Goal: Information Seeking & Learning: Learn about a topic

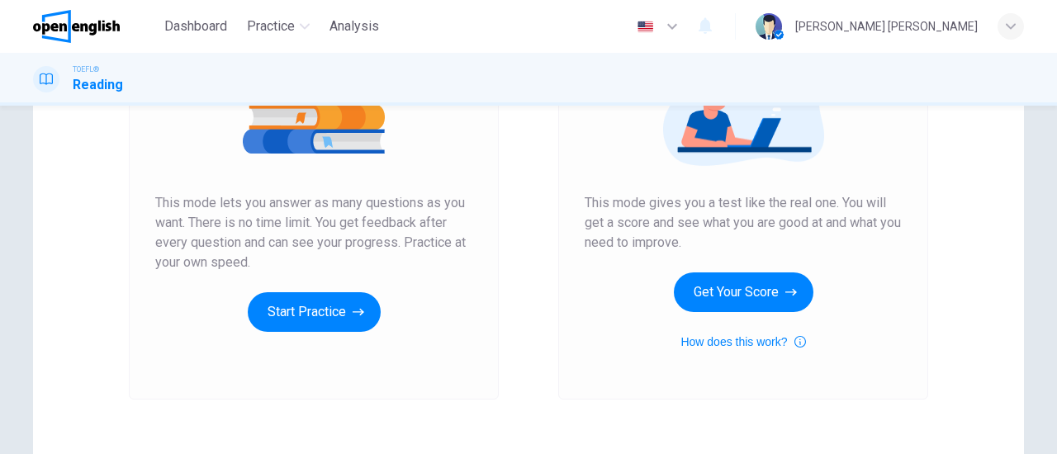
scroll to position [262, 0]
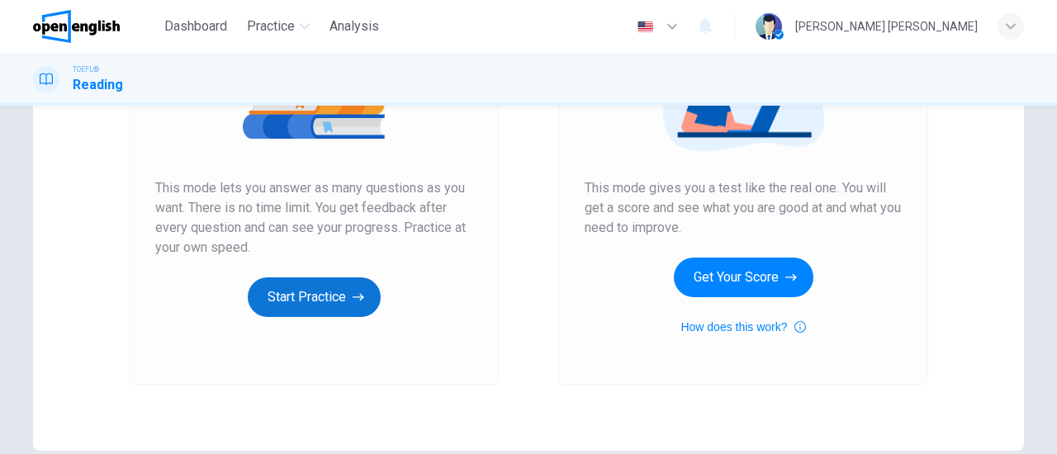
click at [310, 289] on button "Start Practice" at bounding box center [314, 298] width 133 height 40
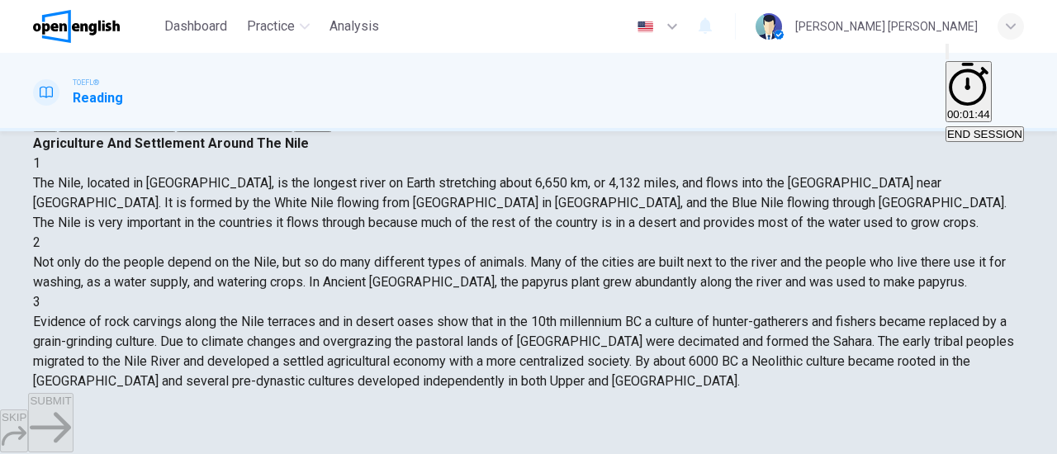
scroll to position [128, 0]
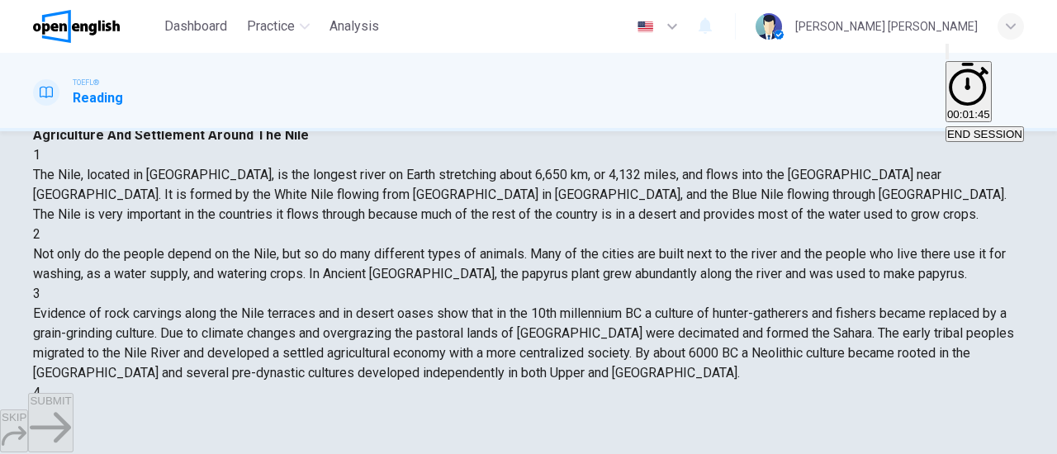
click at [178, 110] on div "C" at bounding box center [235, 103] width 115 height 12
click at [71, 407] on span "SUBMIT" at bounding box center [50, 401] width 41 height 12
click at [73, 439] on button "SUBMIT" at bounding box center [50, 422] width 45 height 59
click at [71, 407] on span "SUBMIT" at bounding box center [50, 401] width 41 height 12
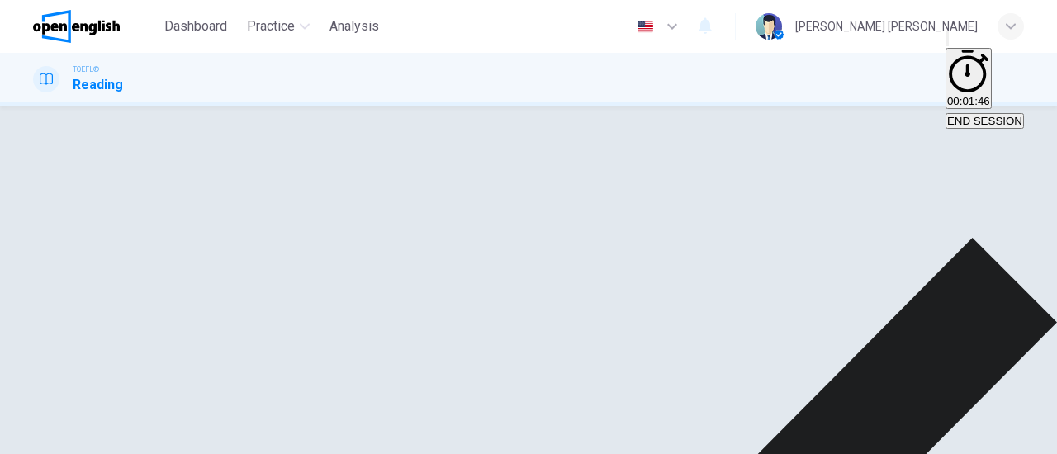
scroll to position [124, 0]
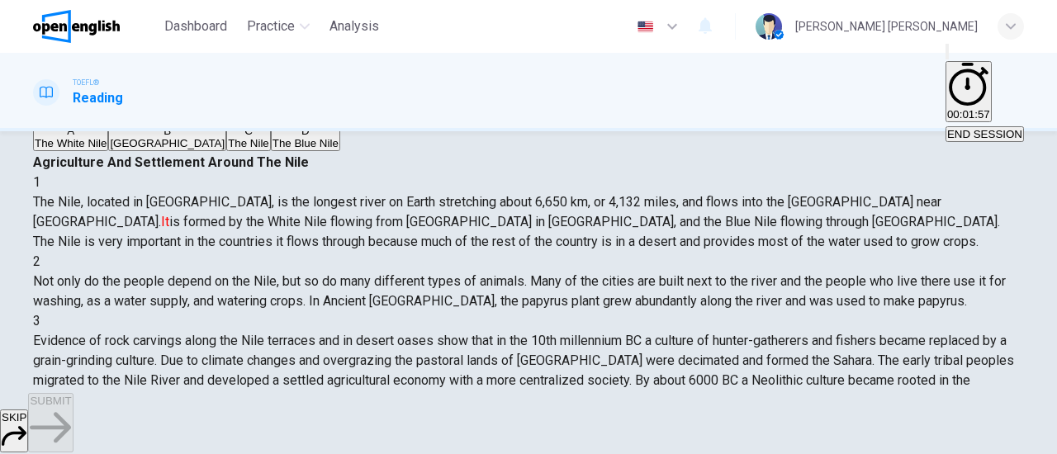
scroll to position [102, 0]
click at [228, 136] on div "C" at bounding box center [248, 130] width 41 height 12
click at [71, 407] on span "SUBMIT" at bounding box center [50, 401] width 41 height 12
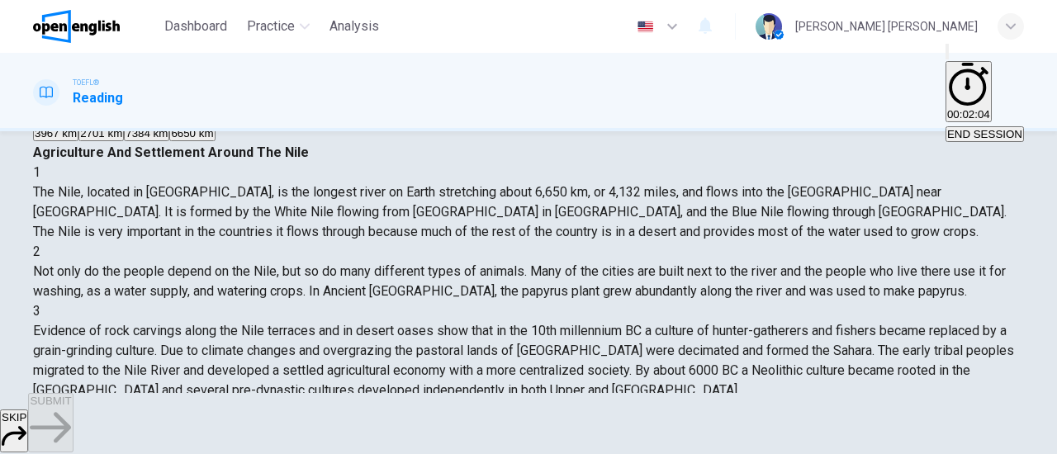
scroll to position [116, 0]
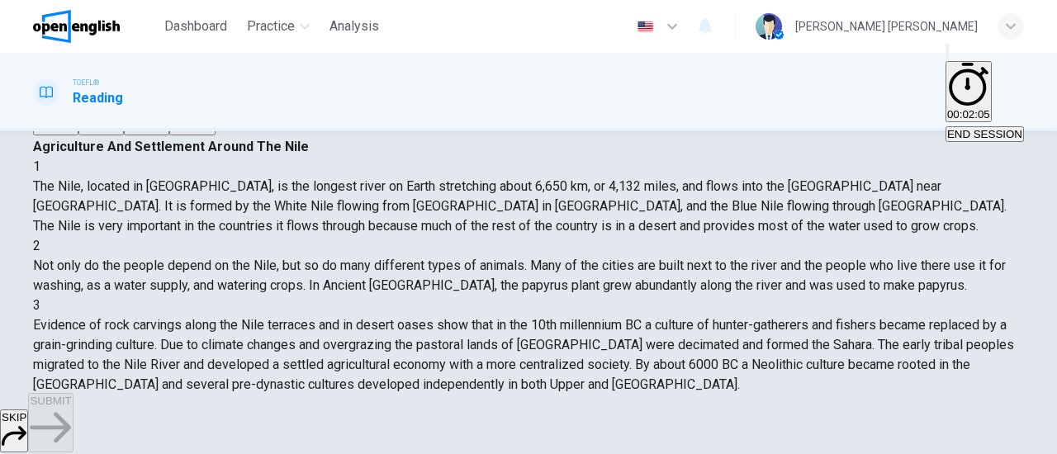
click at [171, 121] on div "D" at bounding box center [192, 115] width 42 height 12
click at [71, 407] on span "SUBMIT" at bounding box center [50, 401] width 41 height 12
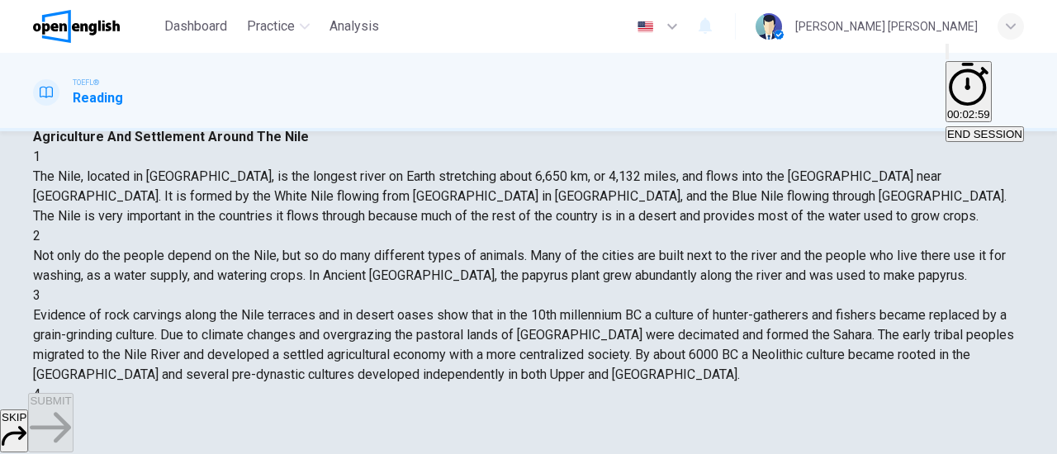
scroll to position [183, 0]
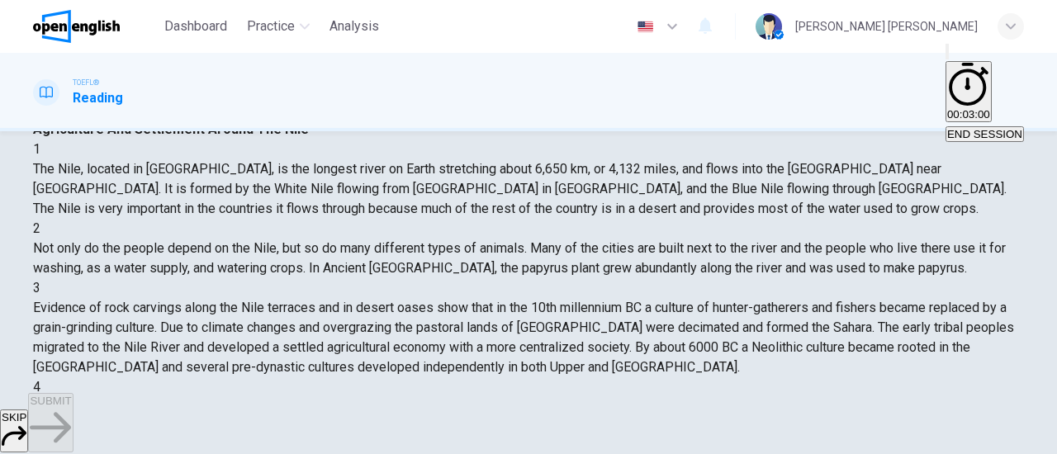
click at [701, 87] on span "To show the importance of the Nile in the ecosystem" at bounding box center [828, 80] width 254 height 12
click at [71, 407] on span "SUBMIT" at bounding box center [50, 401] width 41 height 12
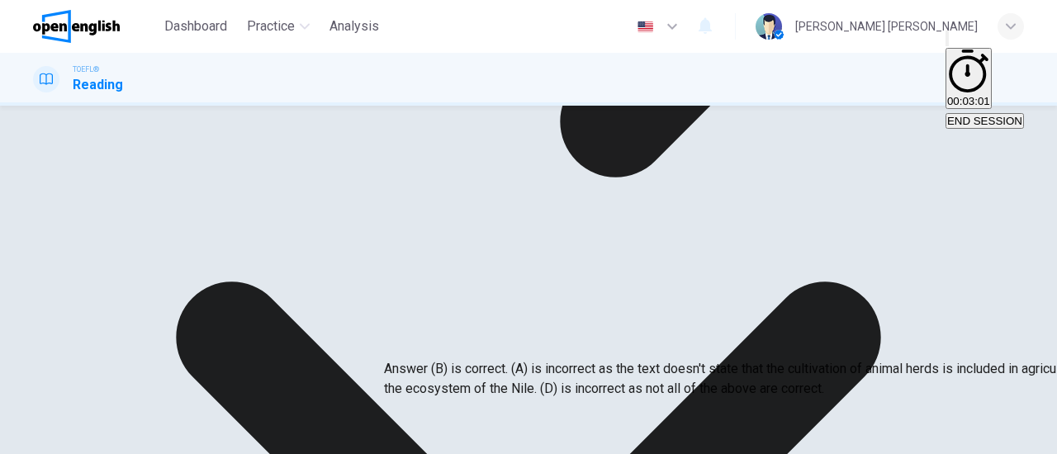
click at [211, 94] on div "A Agriculture includes the cultivation of animal herds as a source of food B To…" at bounding box center [528, 64] width 991 height 59
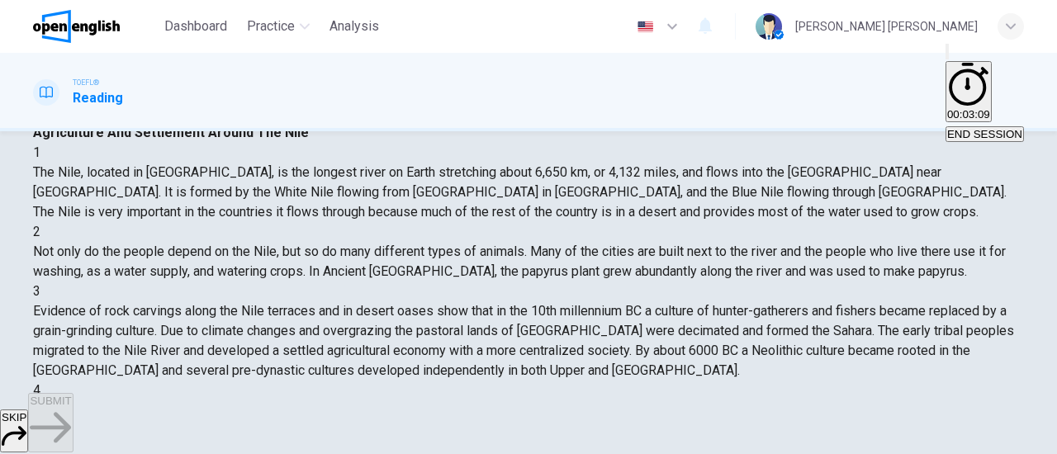
scroll to position [131, 0]
click at [178, 107] on div "C" at bounding box center [215, 100] width 74 height 12
click at [71, 407] on span "SUBMIT" at bounding box center [50, 401] width 41 height 12
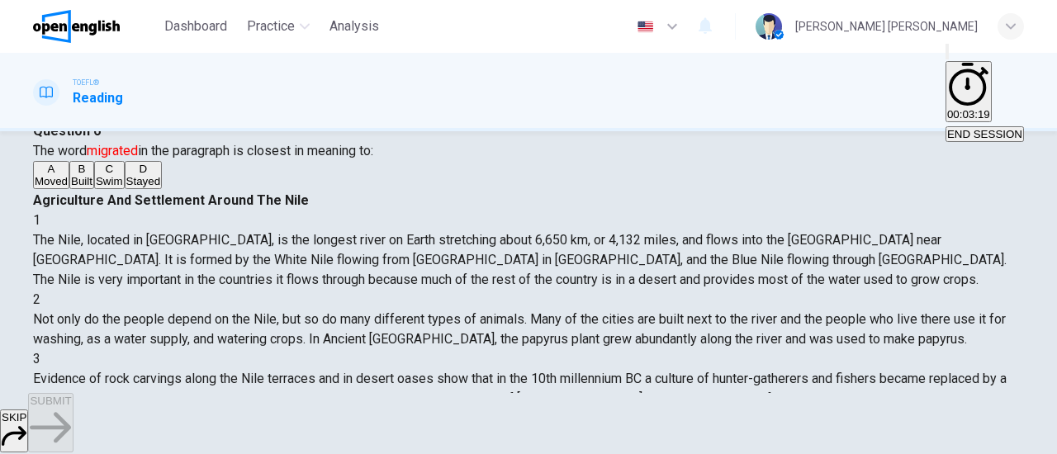
scroll to position [70, 0]
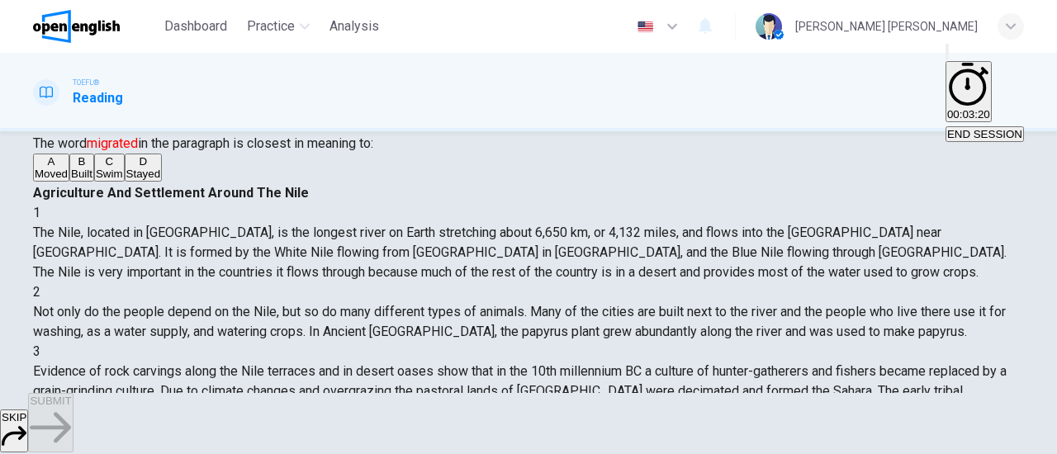
click at [68, 168] on div "A" at bounding box center [51, 161] width 33 height 12
click at [71, 407] on span "SUBMIT" at bounding box center [50, 401] width 41 height 12
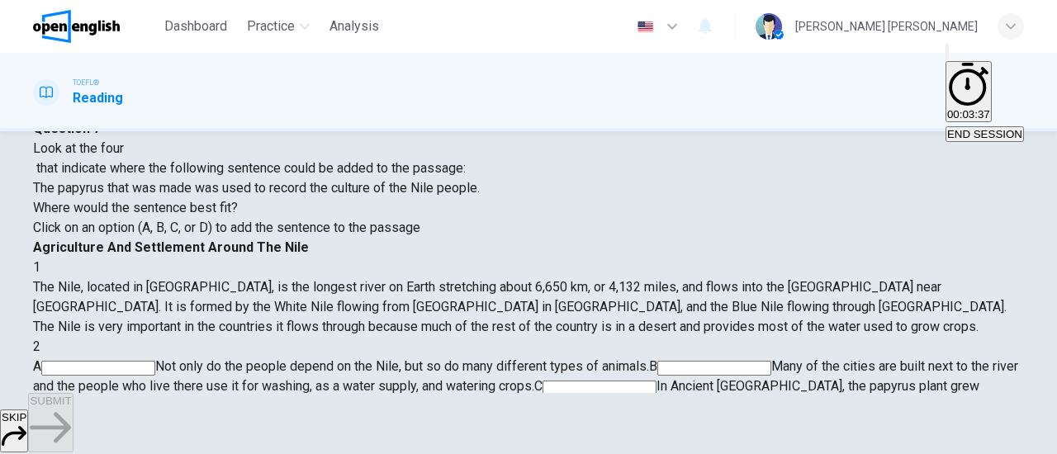
scroll to position [61, 0]
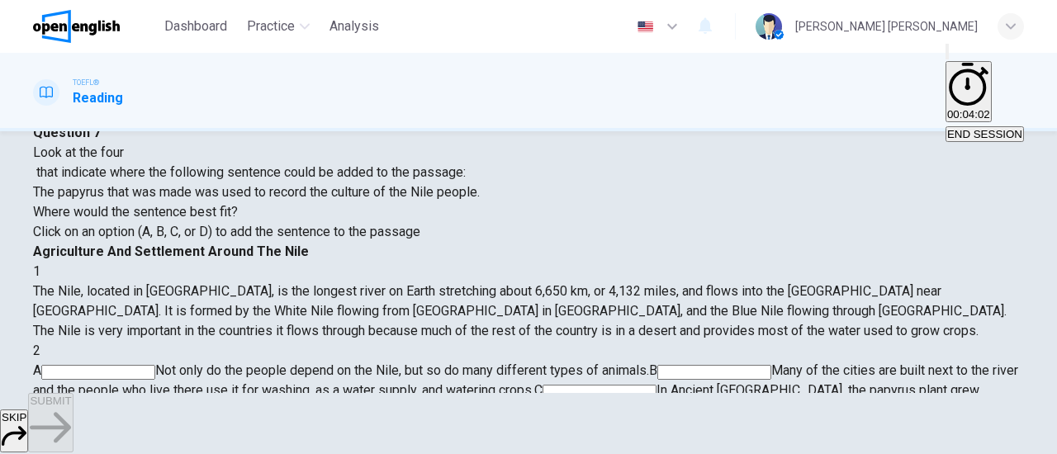
click at [657, 385] on input at bounding box center [600, 392] width 114 height 15
click at [71, 407] on span "SUBMIT" at bounding box center [50, 401] width 41 height 12
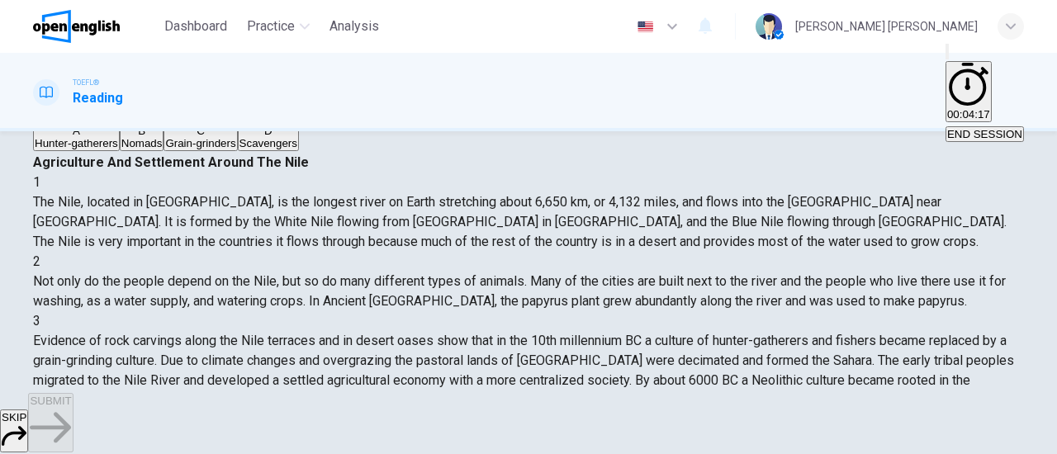
scroll to position [96, 0]
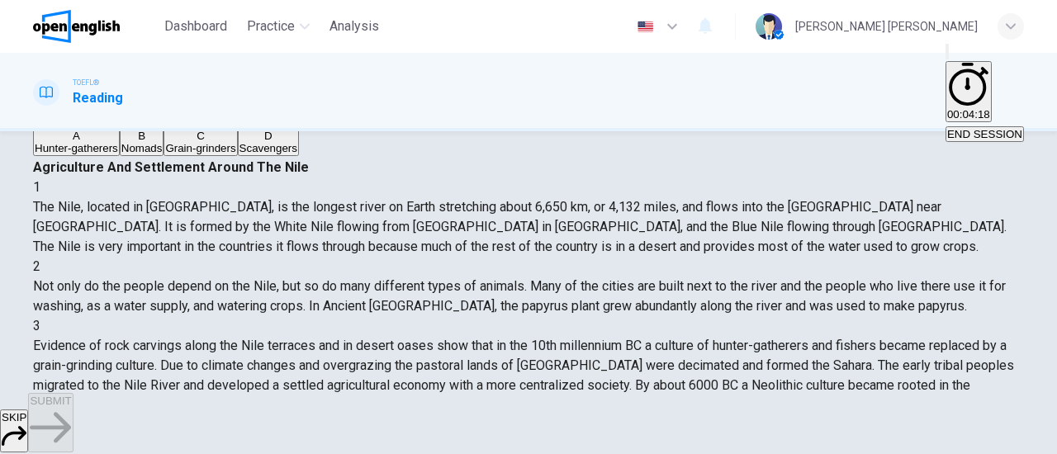
click at [86, 142] on div "A" at bounding box center [76, 136] width 83 height 12
click at [71, 407] on span "SUBMIT" at bounding box center [50, 401] width 41 height 12
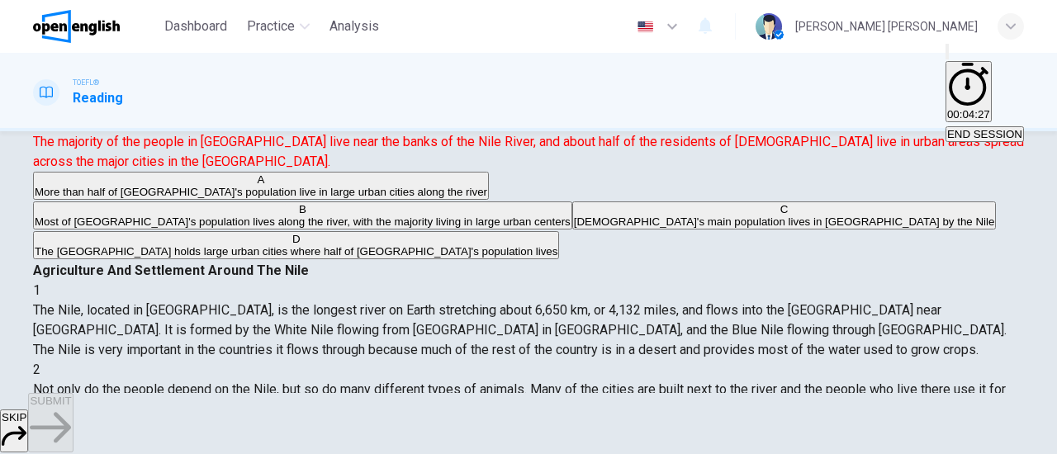
scroll to position [116, 0]
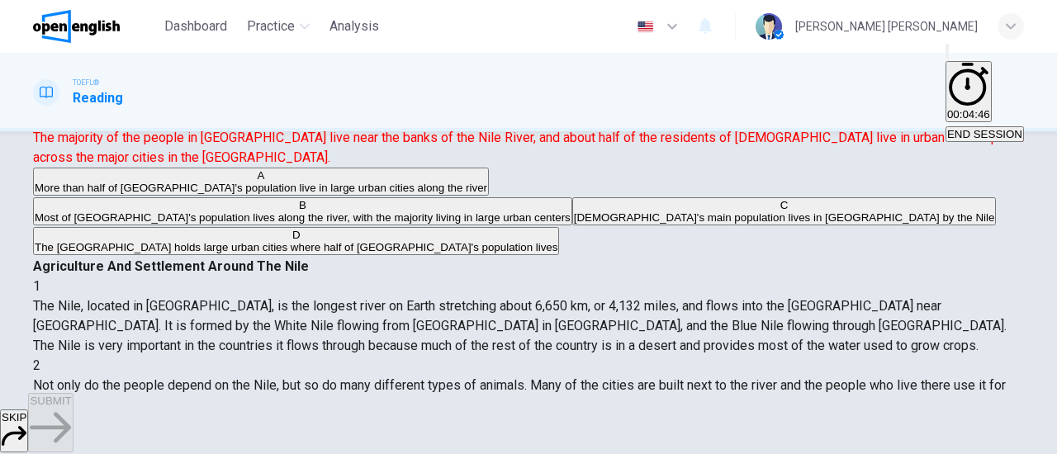
click at [169, 194] on span "More than half of Egypt's population live in large urban cities along the river" at bounding box center [261, 188] width 453 height 12
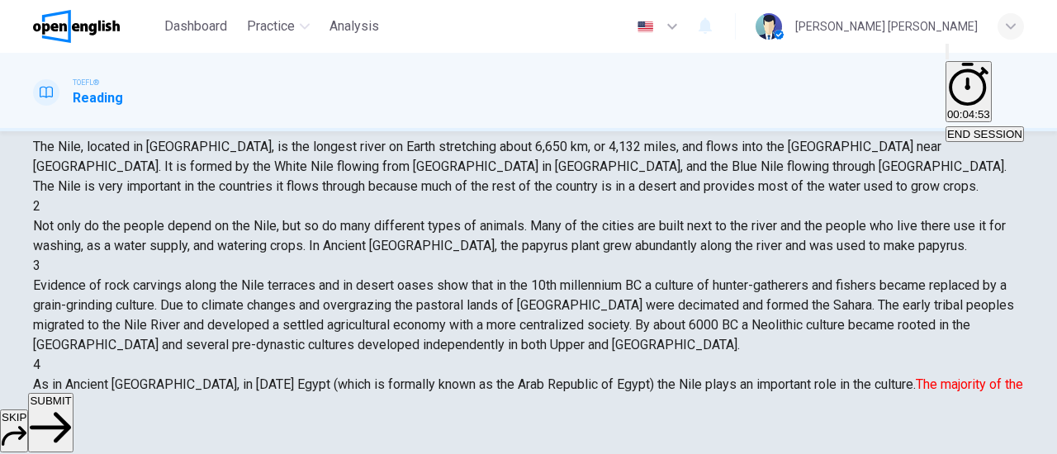
scroll to position [280, 0]
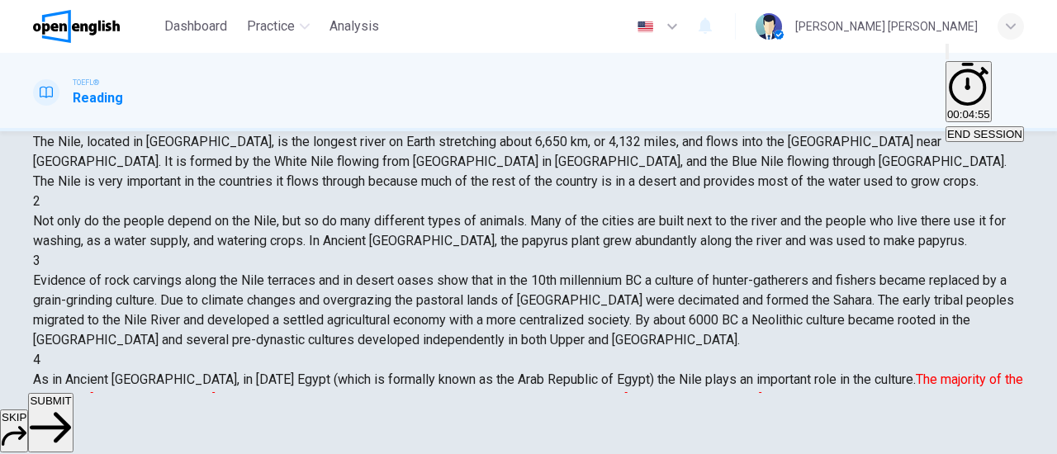
click at [71, 407] on span "SUBMIT" at bounding box center [50, 401] width 41 height 12
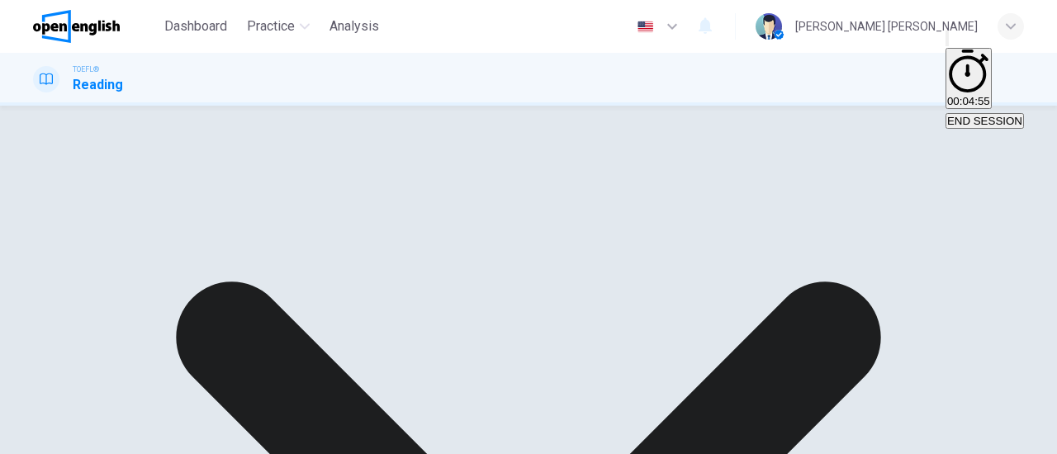
scroll to position [0, 0]
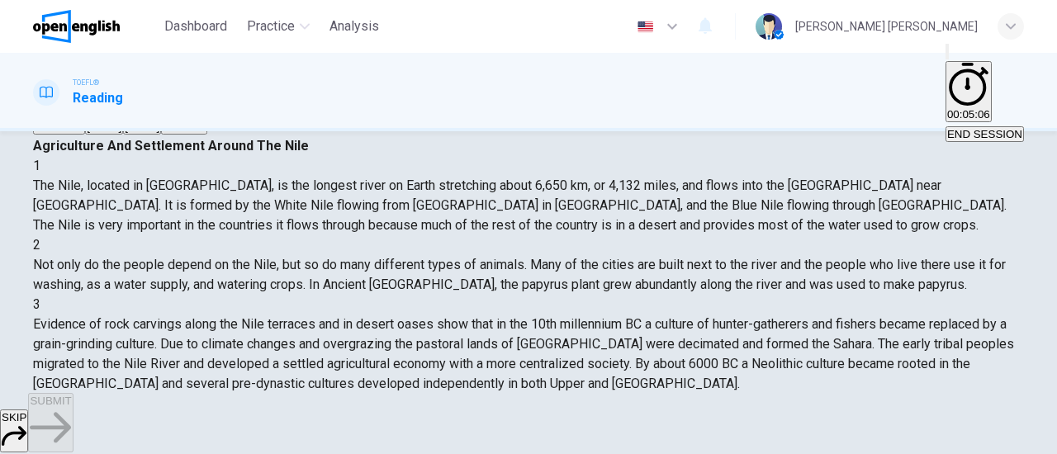
scroll to position [169, 0]
click at [83, 121] on div "A" at bounding box center [59, 114] width 49 height 12
click at [71, 407] on span "SUBMIT" at bounding box center [50, 401] width 41 height 12
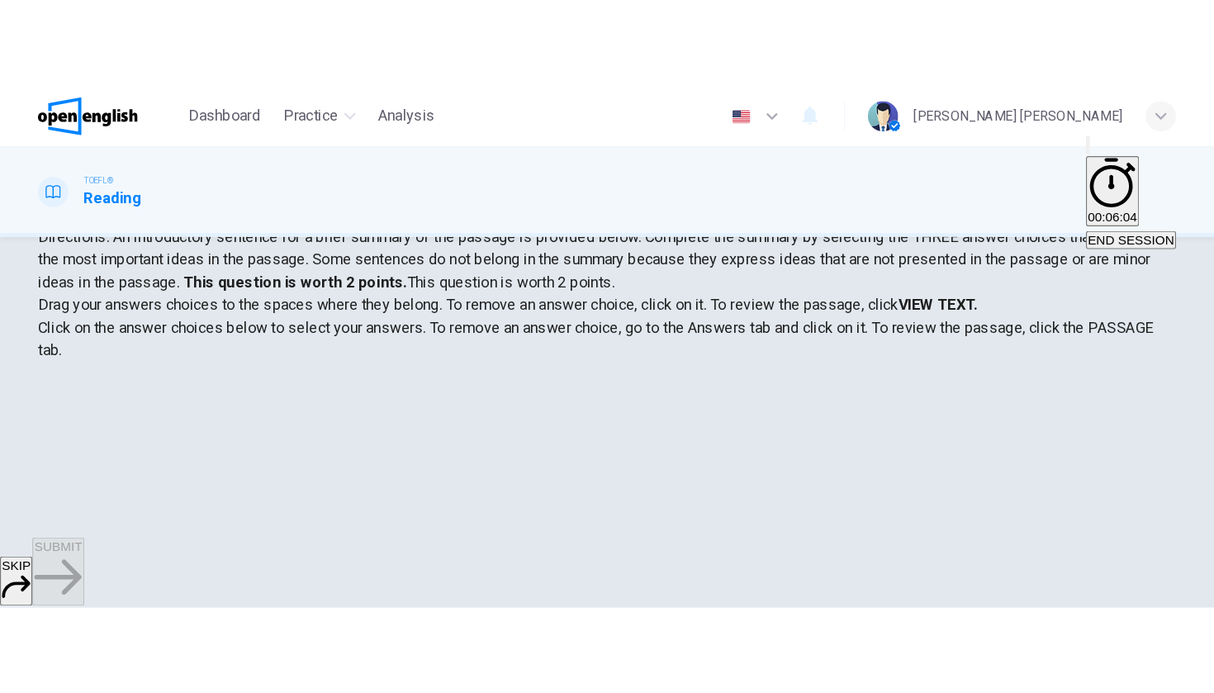
scroll to position [119, 0]
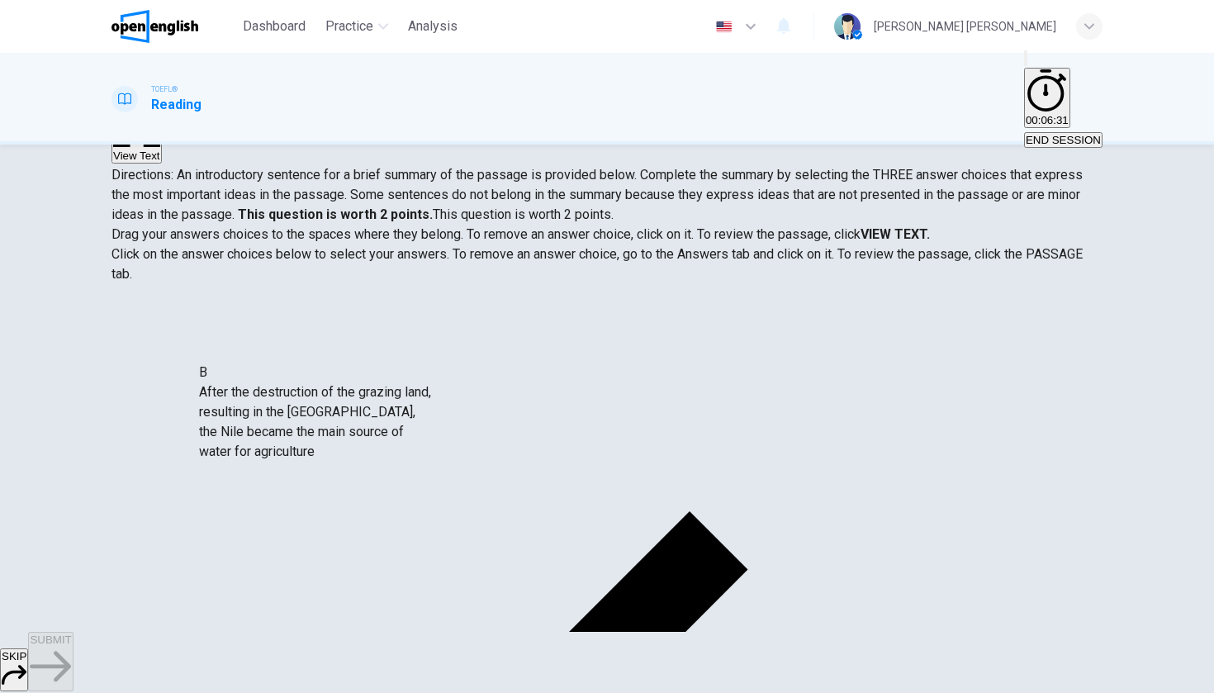
drag, startPoint x: 172, startPoint y: 470, endPoint x: 184, endPoint y: 434, distance: 37.6
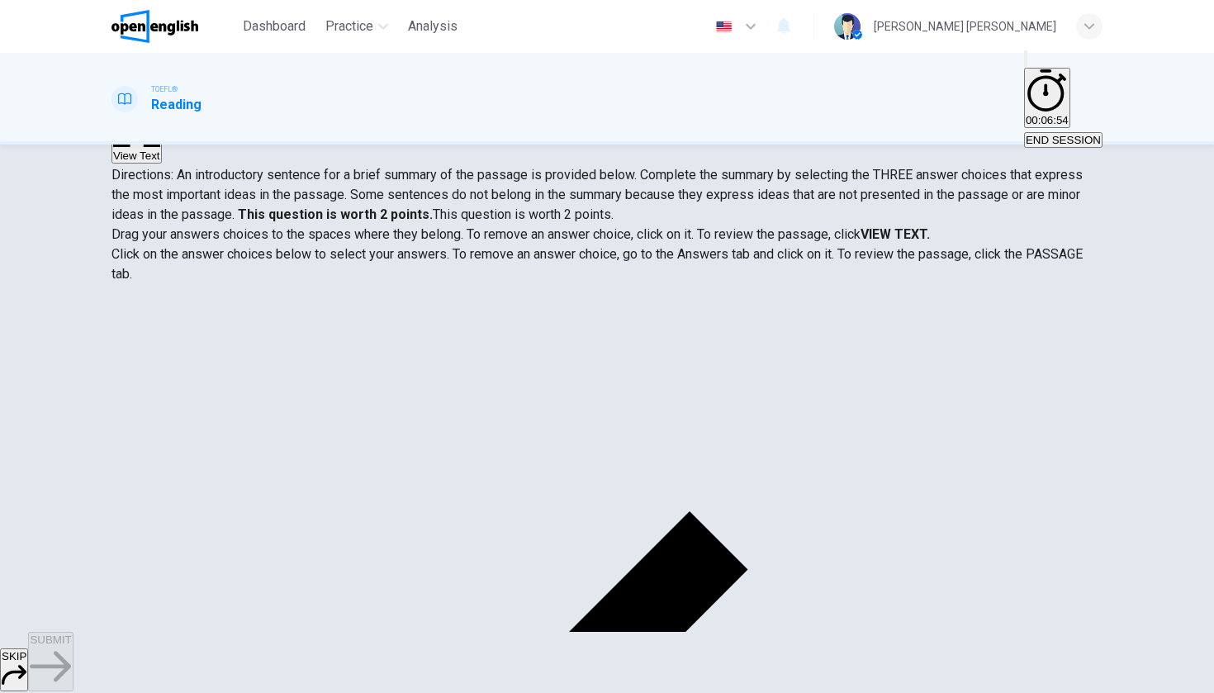
scroll to position [367, 0]
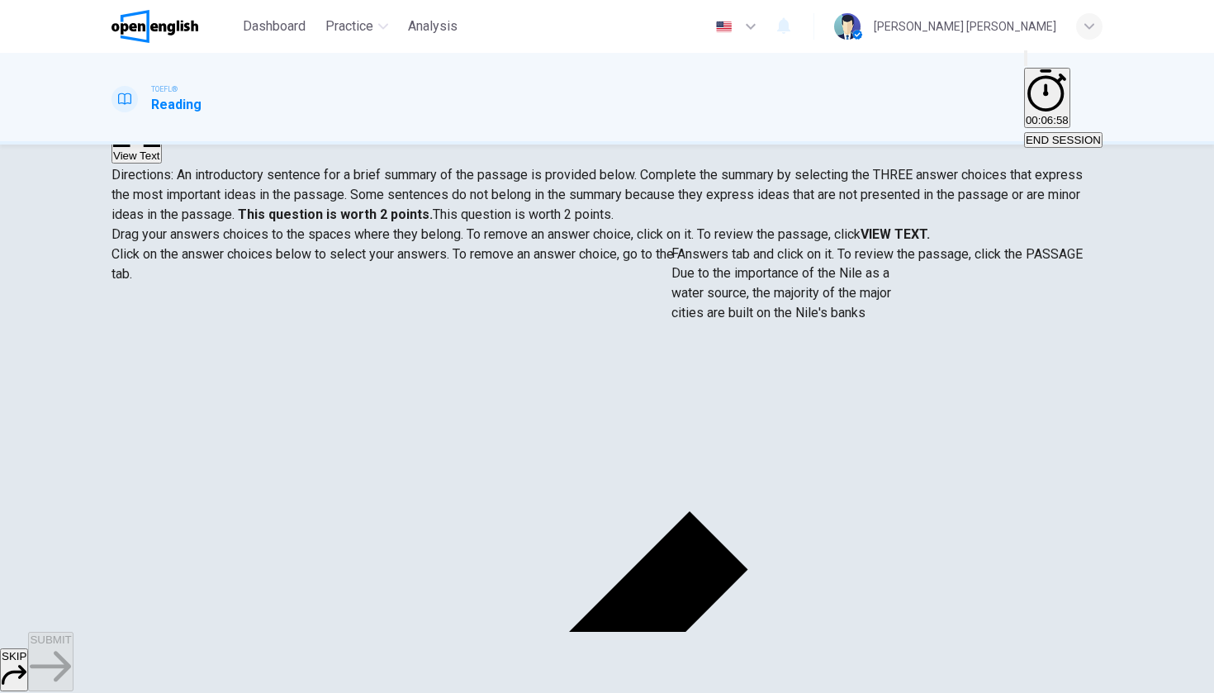
drag, startPoint x: 166, startPoint y: 515, endPoint x: 700, endPoint y: 304, distance: 574.0
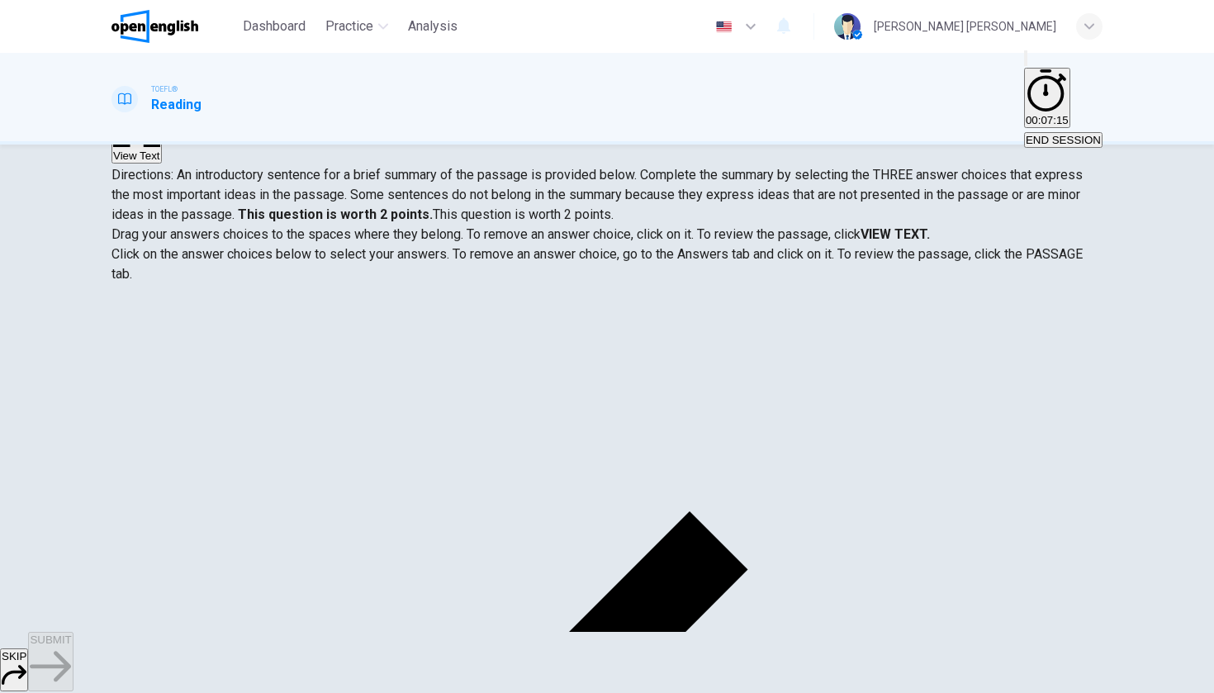
scroll to position [0, 0]
drag, startPoint x: 454, startPoint y: 354, endPoint x: 182, endPoint y: 585, distance: 357.0
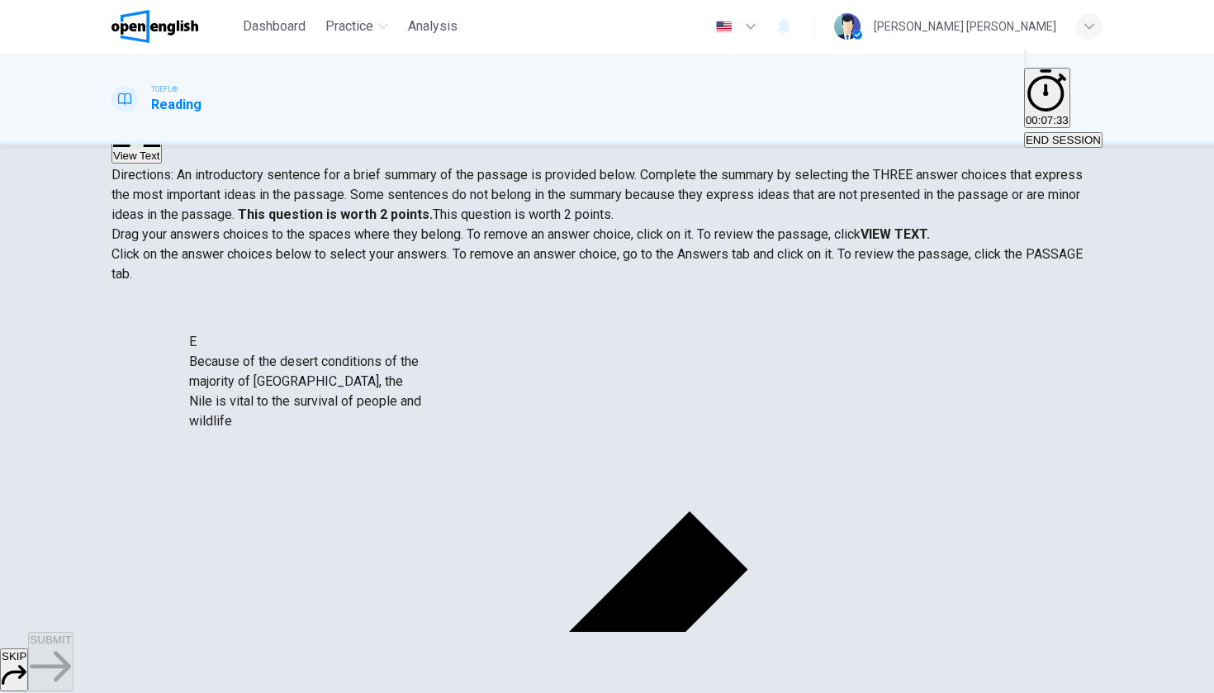
scroll to position [338, 0]
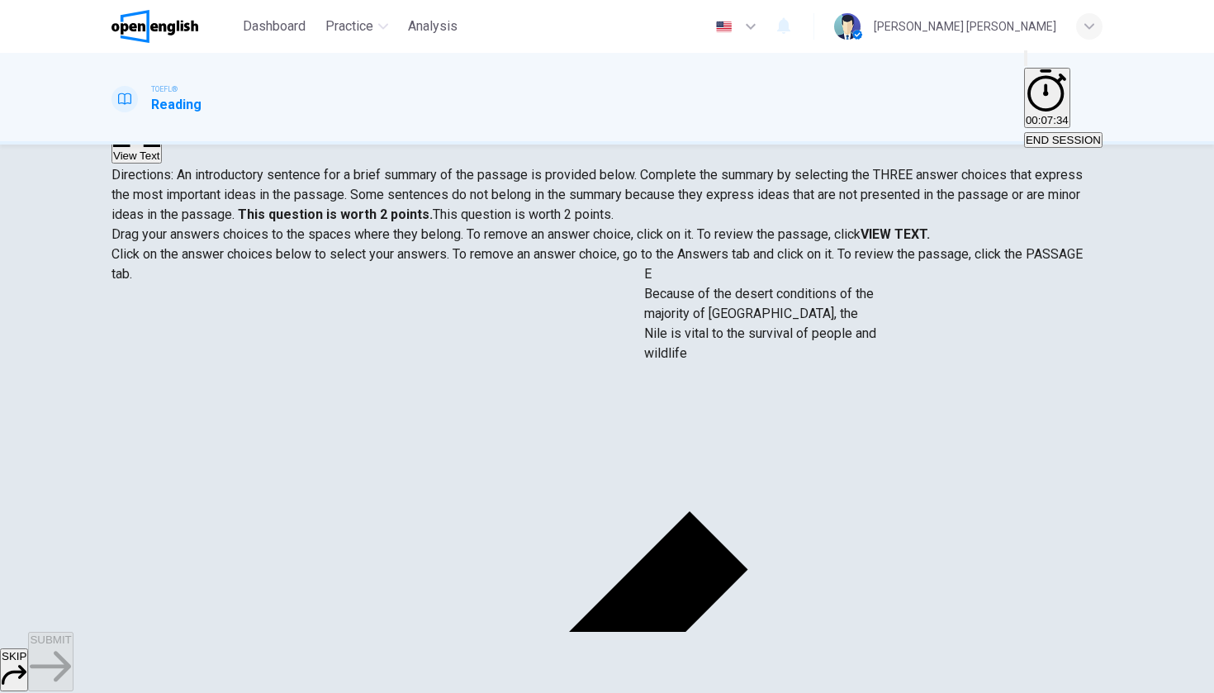
drag, startPoint x: 175, startPoint y: 418, endPoint x: 696, endPoint y: 299, distance: 534.6
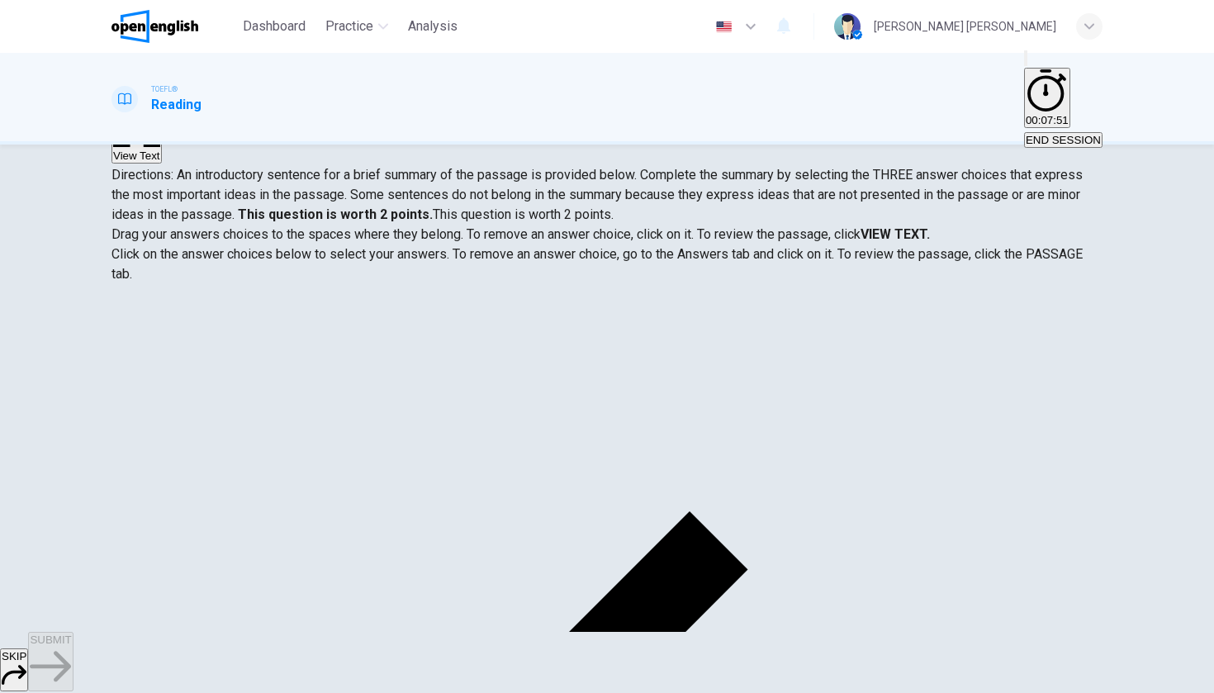
scroll to position [0, 0]
drag, startPoint x: 170, startPoint y: 508, endPoint x: 324, endPoint y: 435, distance: 170.0
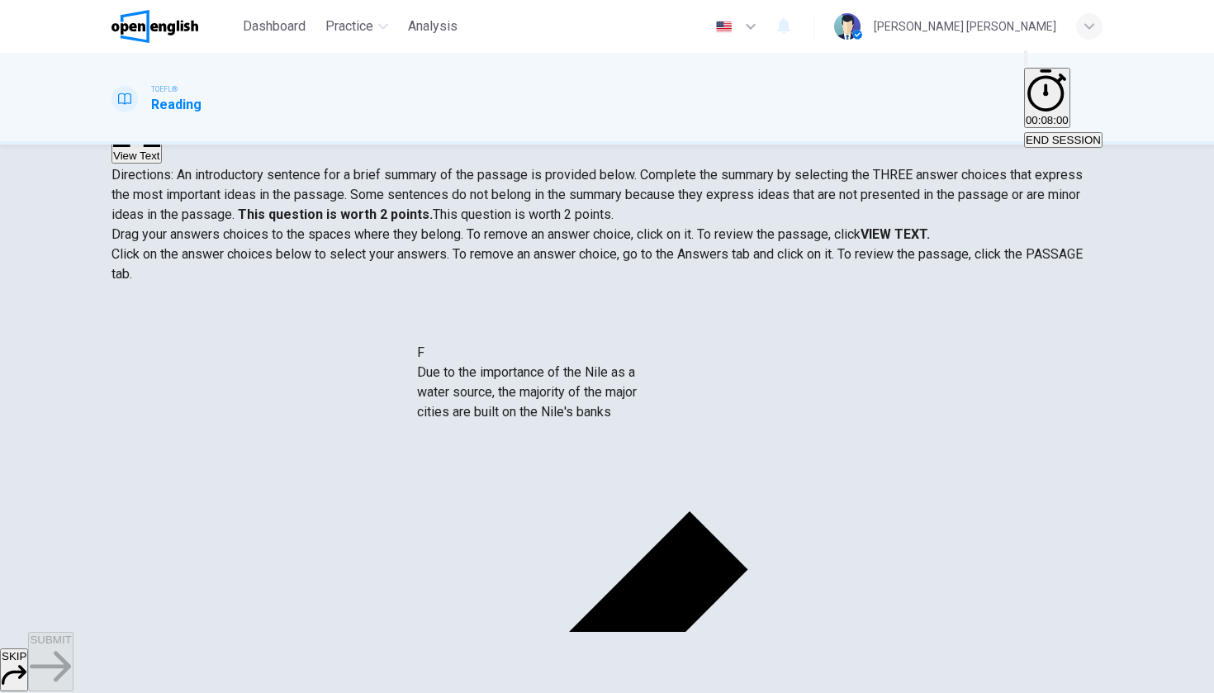
drag, startPoint x: 169, startPoint y: 505, endPoint x: 453, endPoint y: 393, distance: 305.3
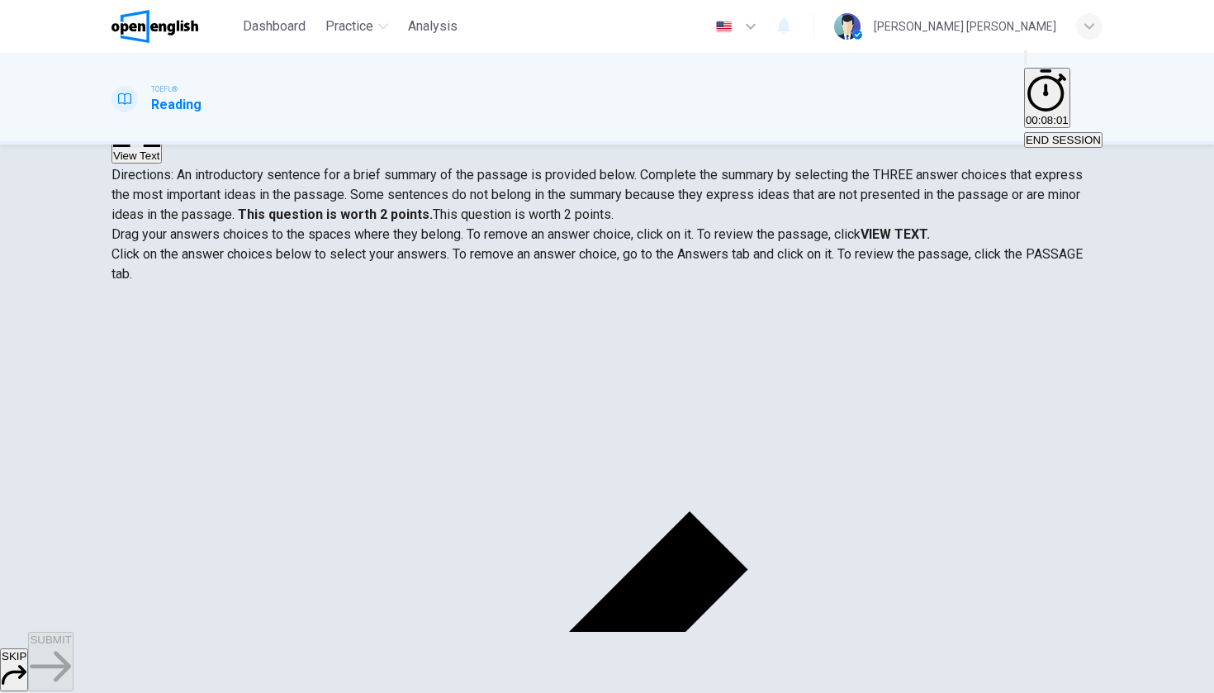
scroll to position [129, 0]
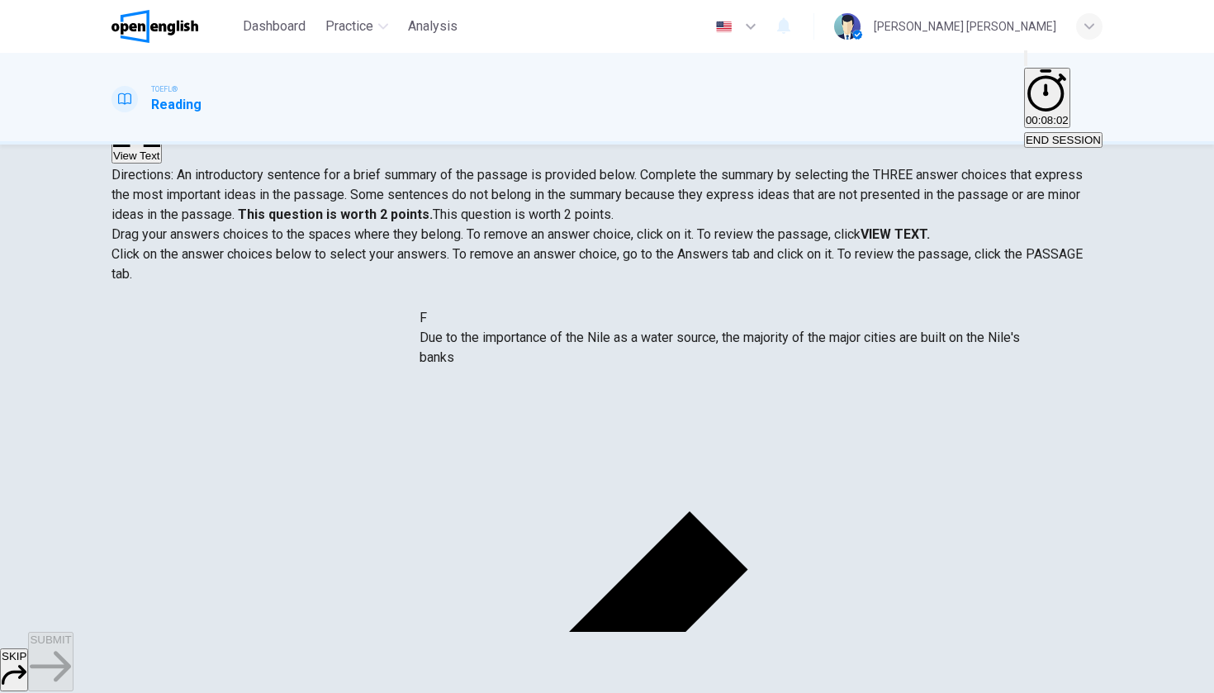
drag, startPoint x: 446, startPoint y: 411, endPoint x: 447, endPoint y: 330, distance: 81.0
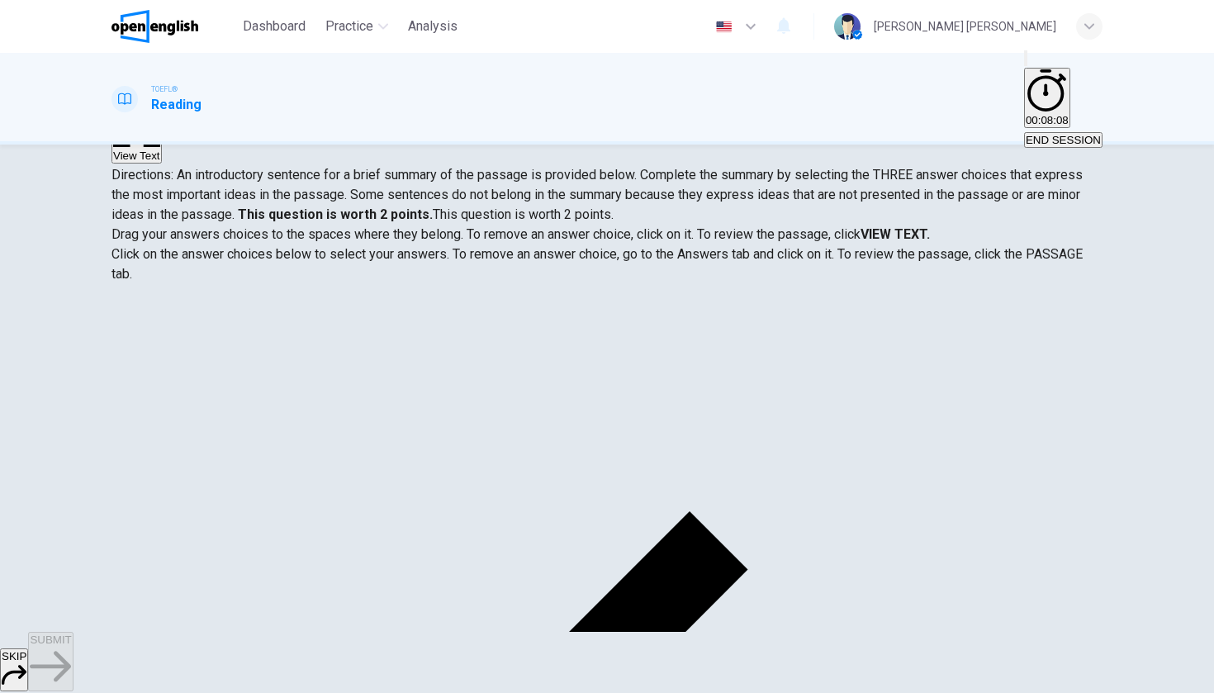
scroll to position [0, 0]
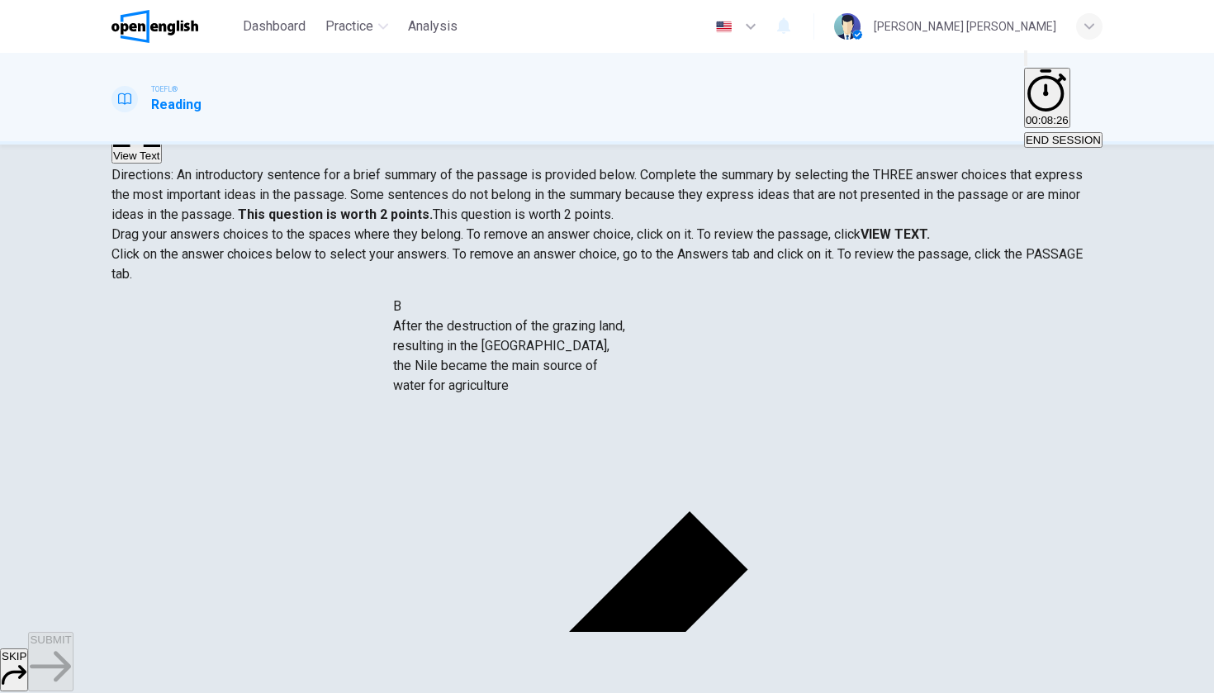
drag, startPoint x: 180, startPoint y: 468, endPoint x: 435, endPoint y: 359, distance: 277.6
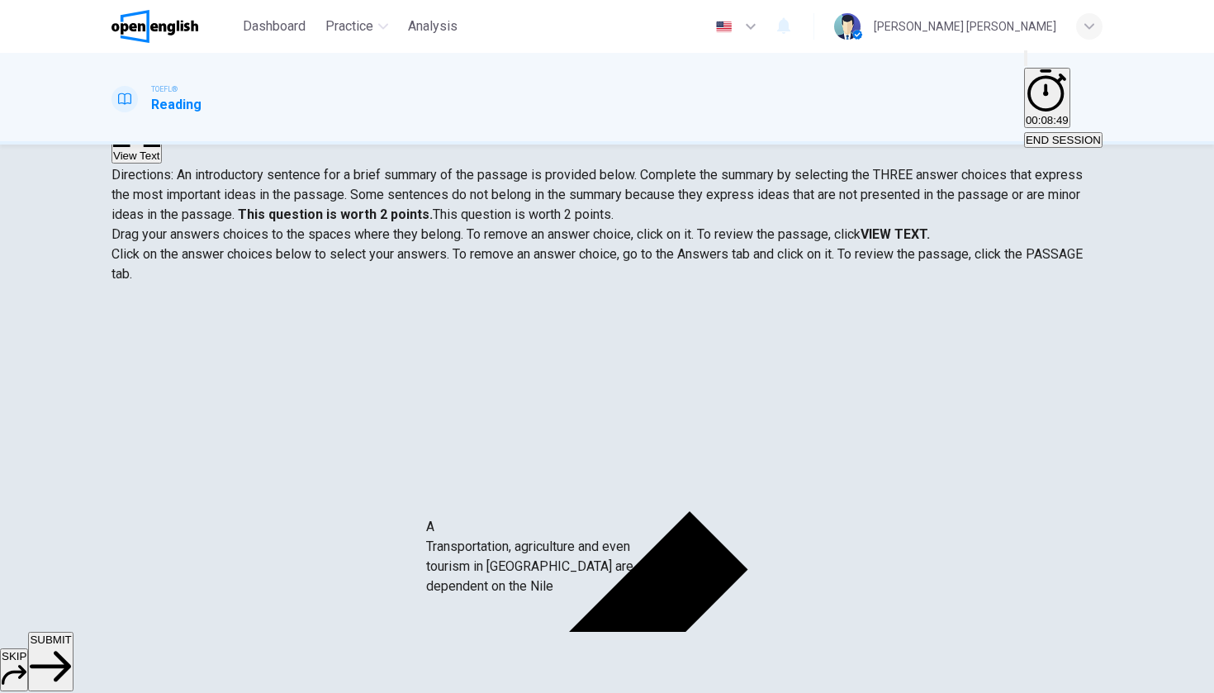
drag, startPoint x: 171, startPoint y: 352, endPoint x: 458, endPoint y: 565, distance: 357.8
drag, startPoint x: 178, startPoint y: 361, endPoint x: 466, endPoint y: 577, distance: 359.8
drag, startPoint x: 165, startPoint y: 352, endPoint x: 469, endPoint y: 566, distance: 371.7
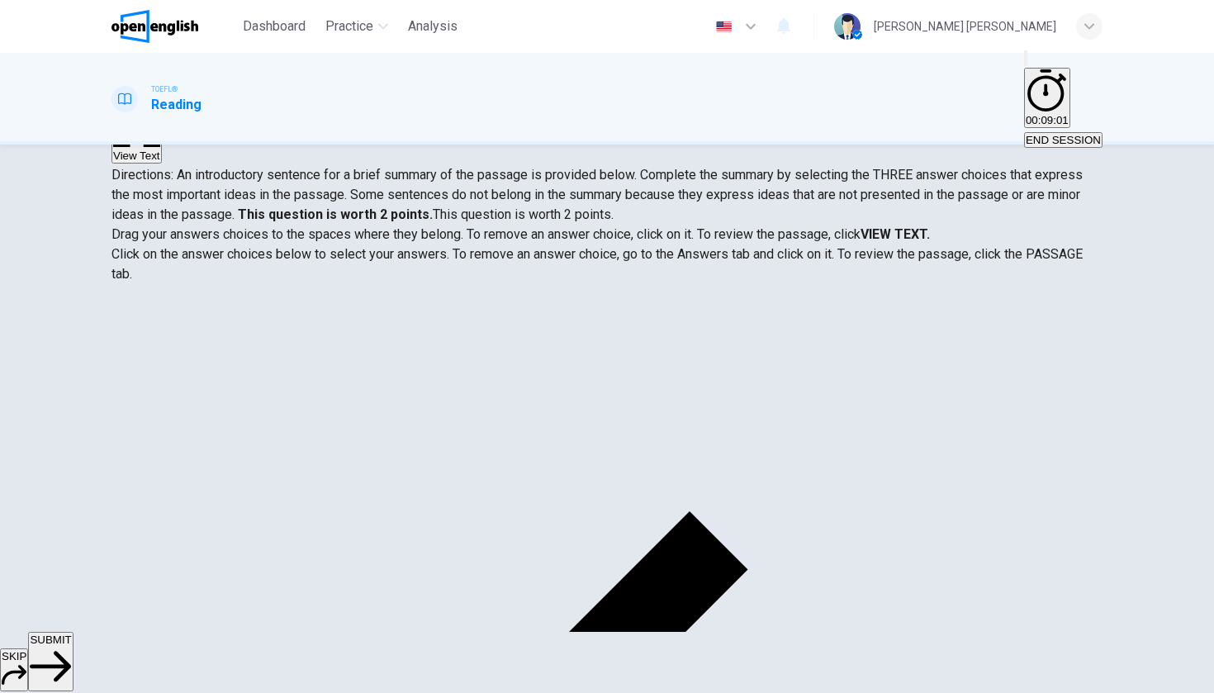
click at [71, 453] on span "SUBMIT" at bounding box center [50, 640] width 41 height 12
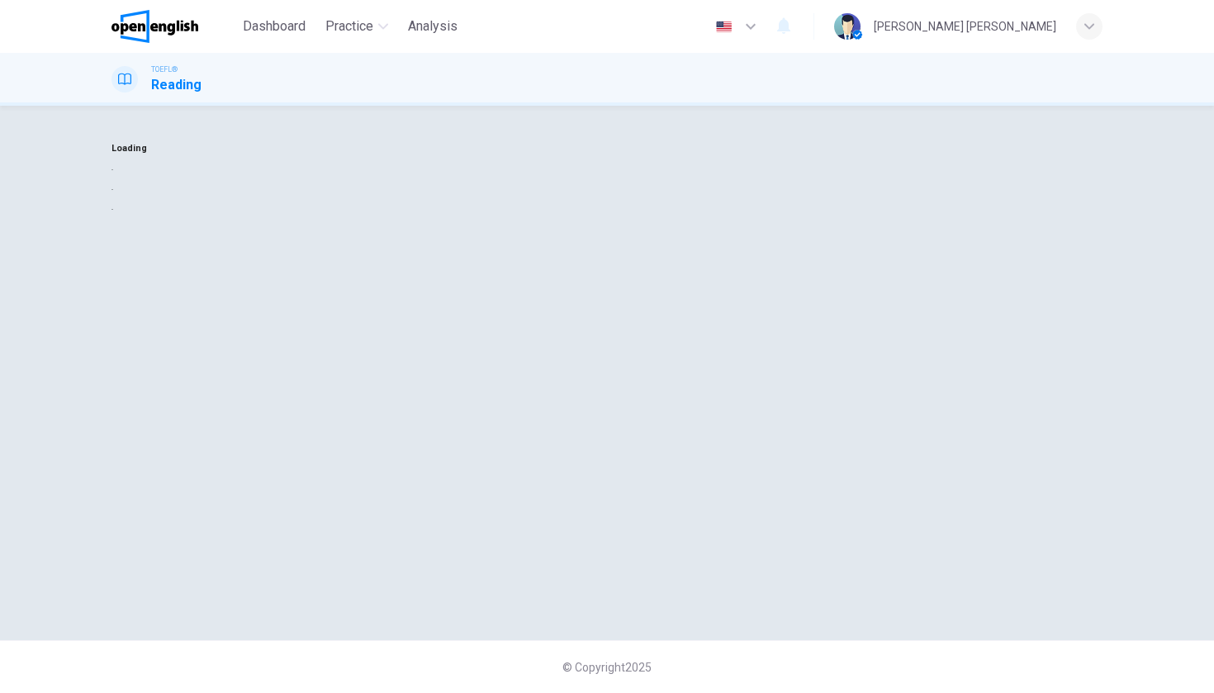
scroll to position [0, 0]
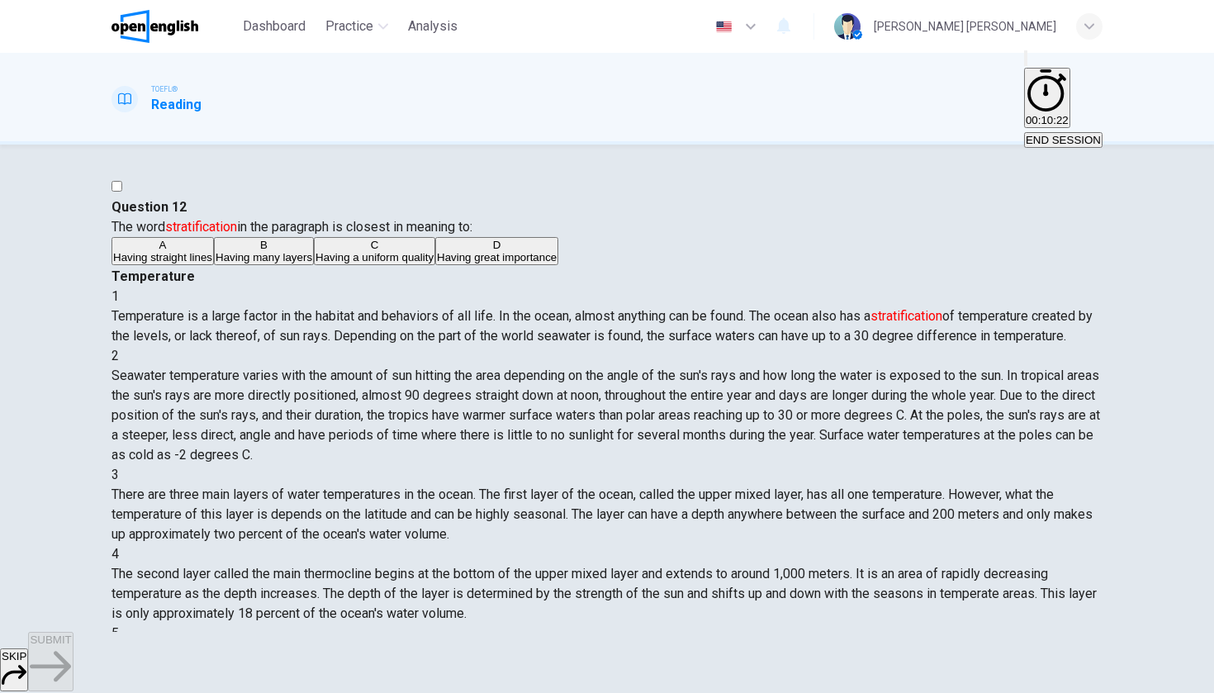
click at [216, 251] on div "B" at bounding box center [264, 245] width 97 height 12
click at [71, 453] on span "SUBMIT" at bounding box center [50, 640] width 41 height 12
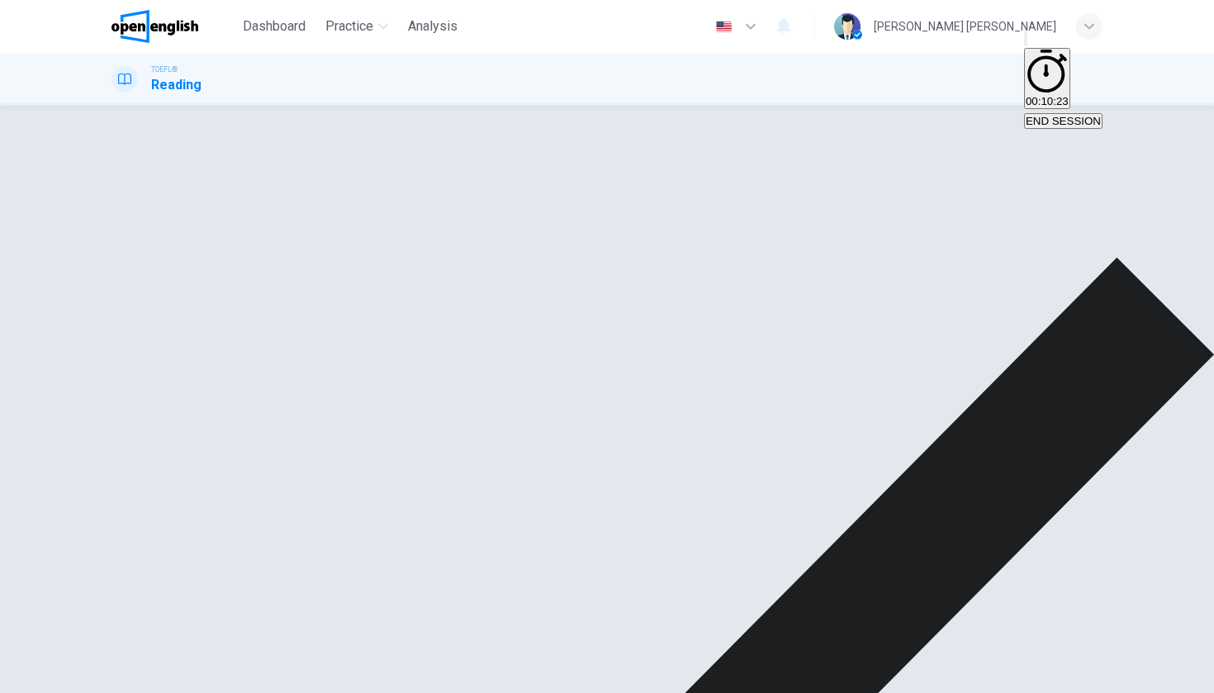
scroll to position [64, 0]
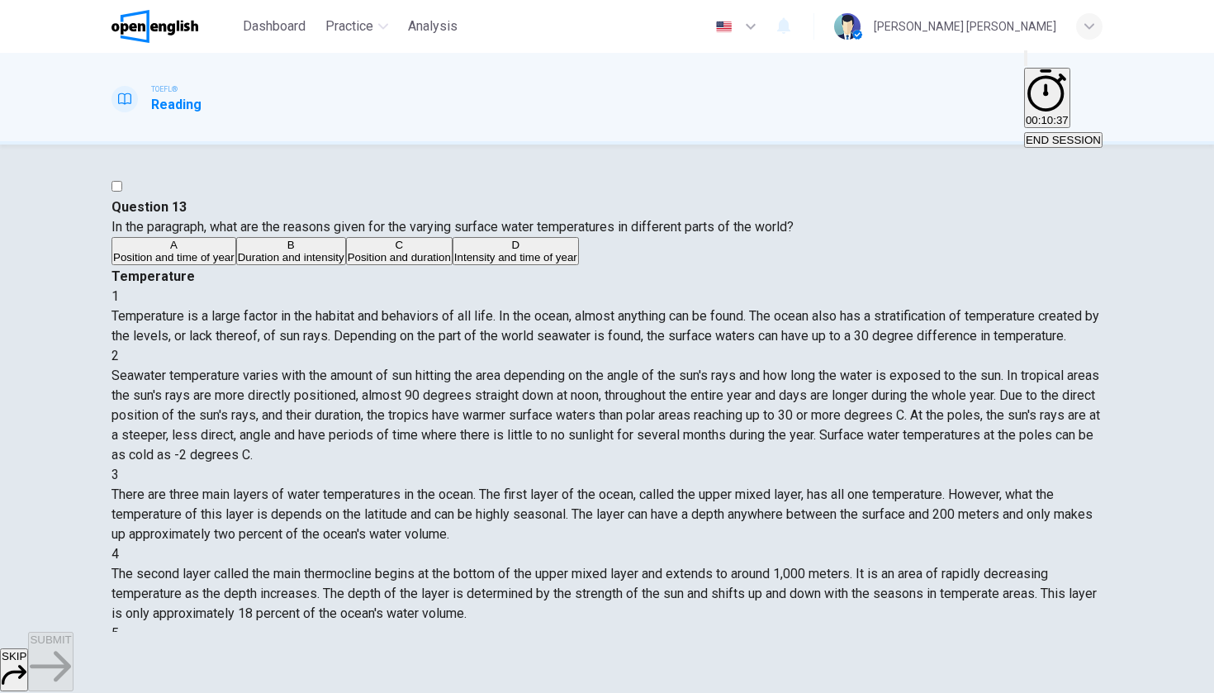
click at [348, 251] on div "C" at bounding box center [399, 245] width 103 height 12
click at [71, 453] on span "SUBMIT" at bounding box center [50, 640] width 41 height 12
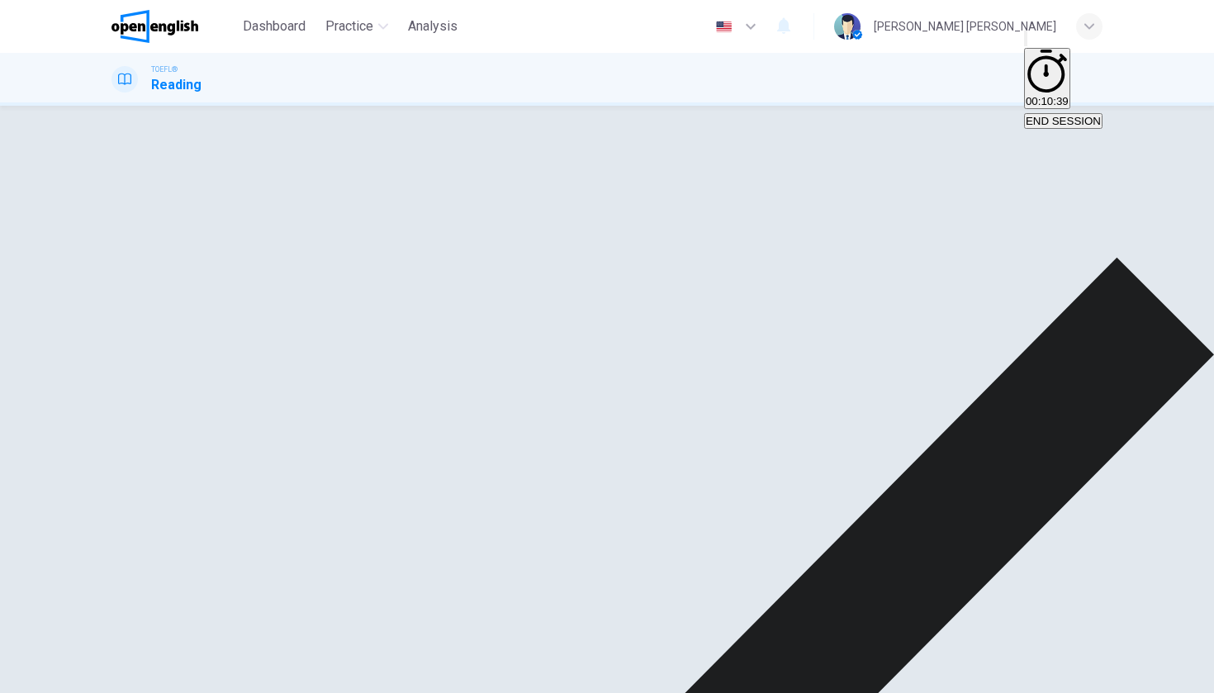
scroll to position [226, 0]
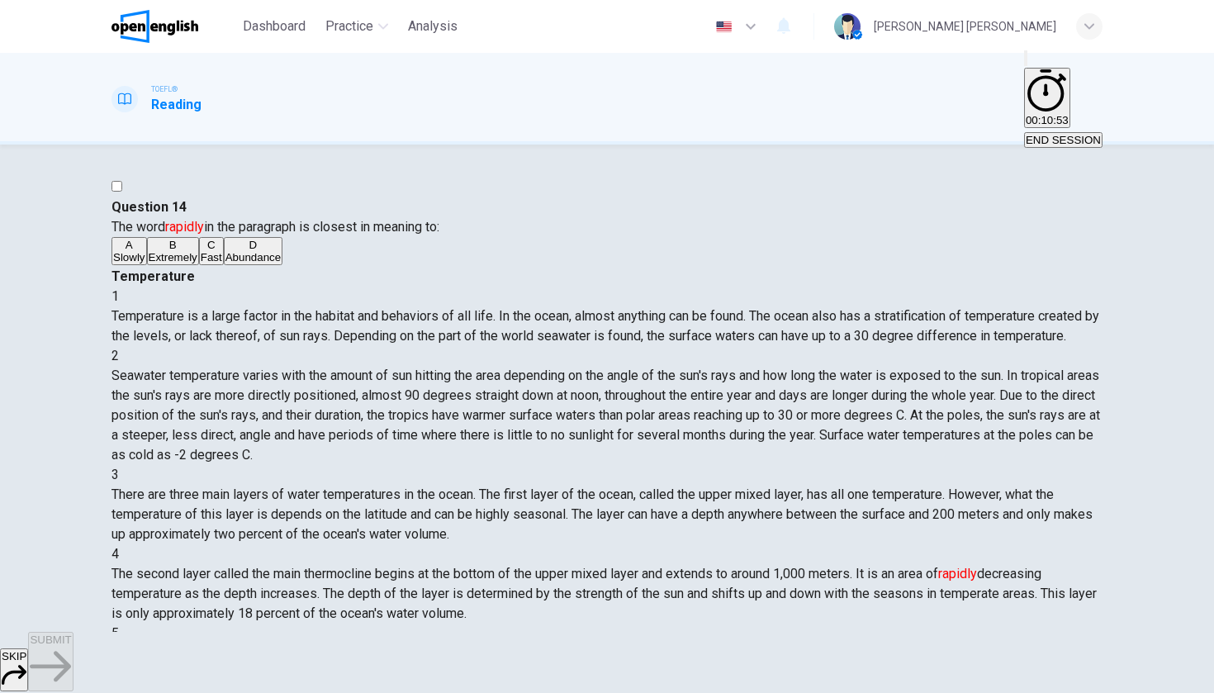
click at [201, 251] on div "C" at bounding box center [211, 245] width 21 height 12
click at [71, 453] on span "SUBMIT" at bounding box center [50, 640] width 41 height 12
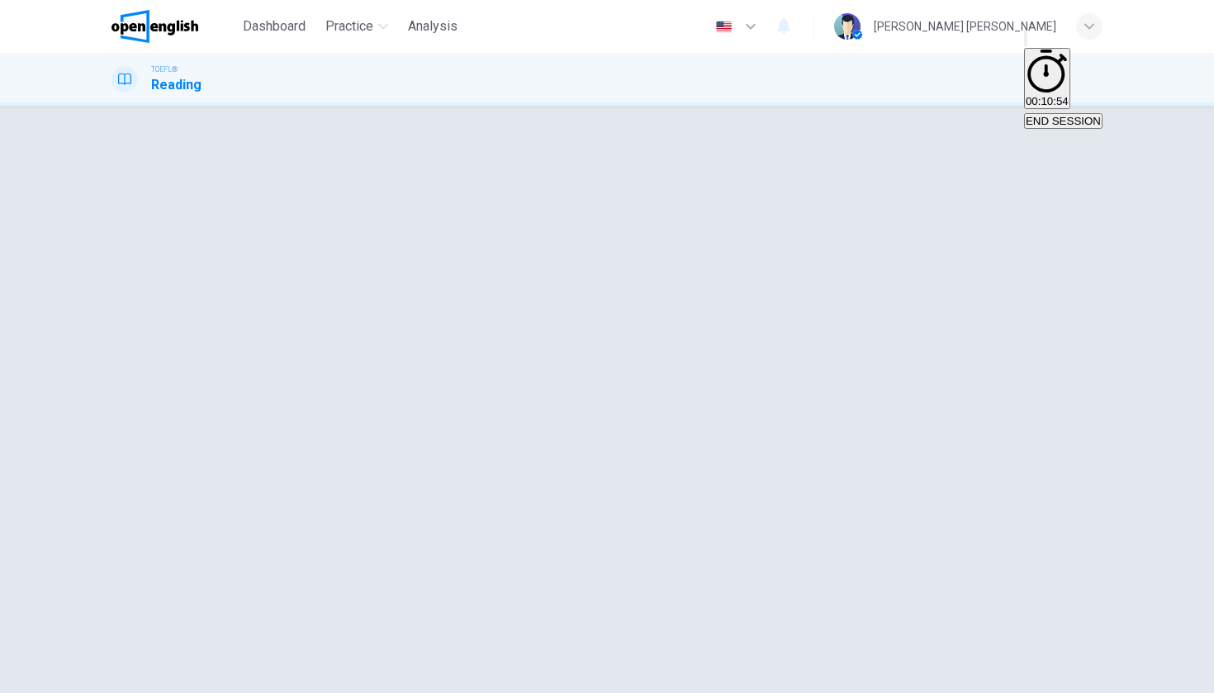
scroll to position [341, 0]
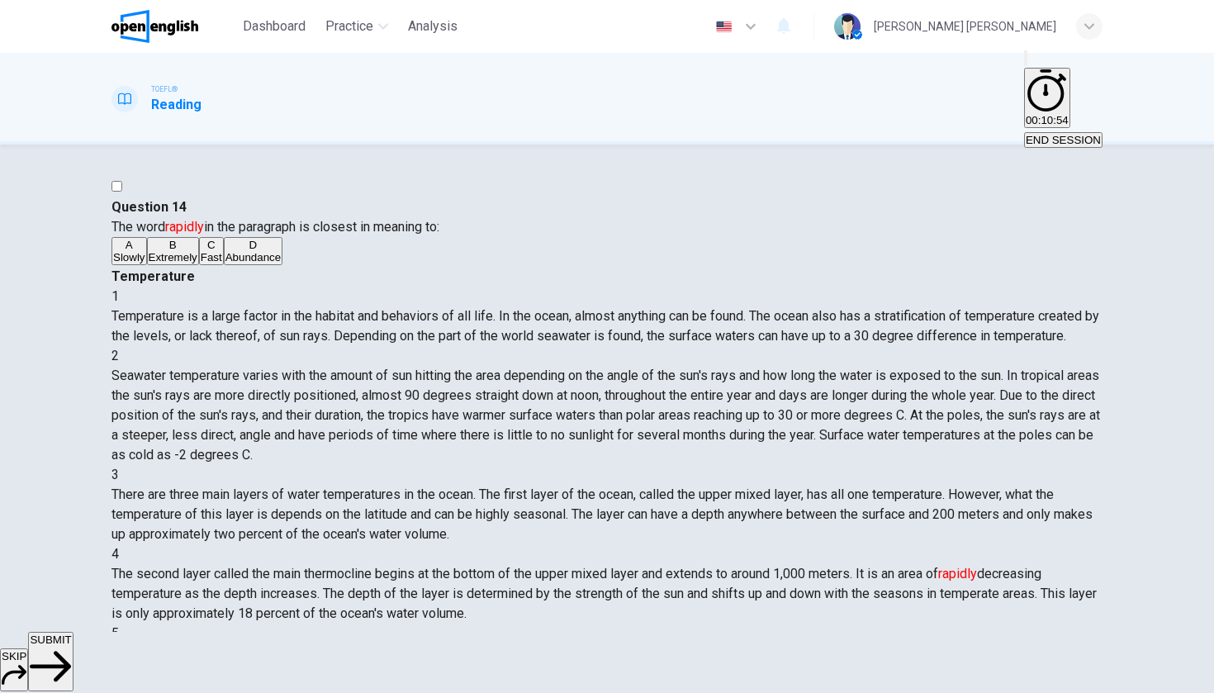
click at [71, 453] on span "SUBMIT" at bounding box center [50, 640] width 41 height 12
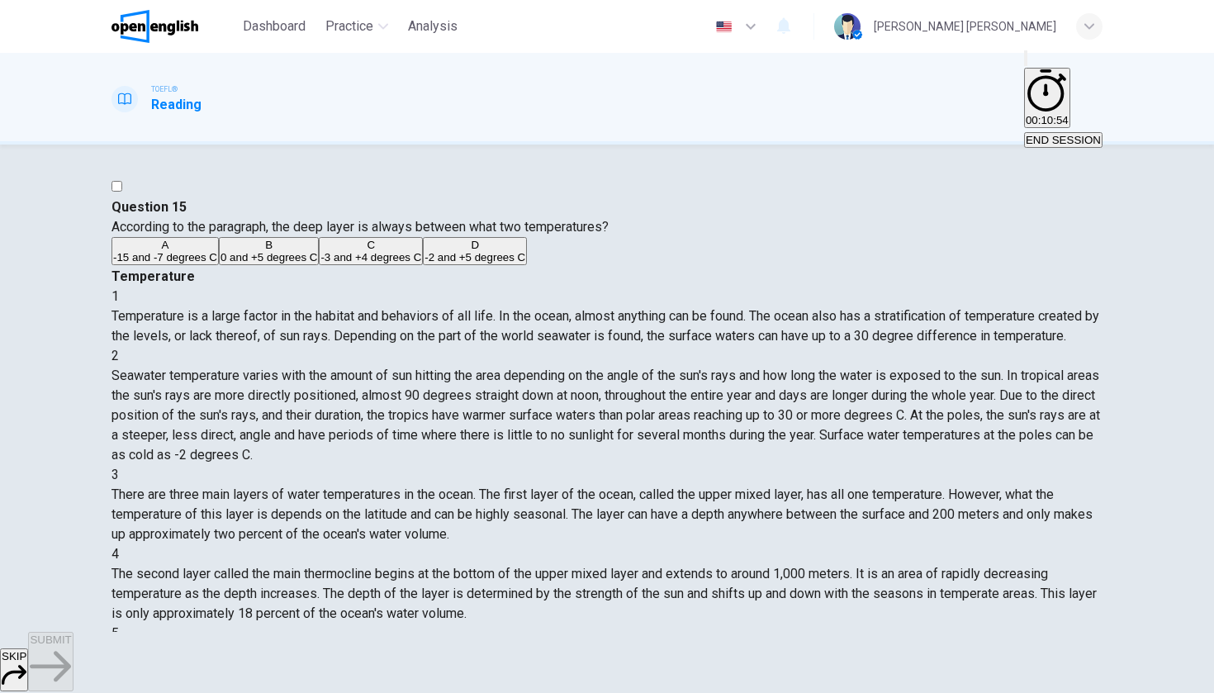
scroll to position [325, 0]
click at [425, 264] on span "-2 and +5 degrees C" at bounding box center [475, 257] width 101 height 12
click at [71, 453] on span "SUBMIT" at bounding box center [50, 640] width 41 height 12
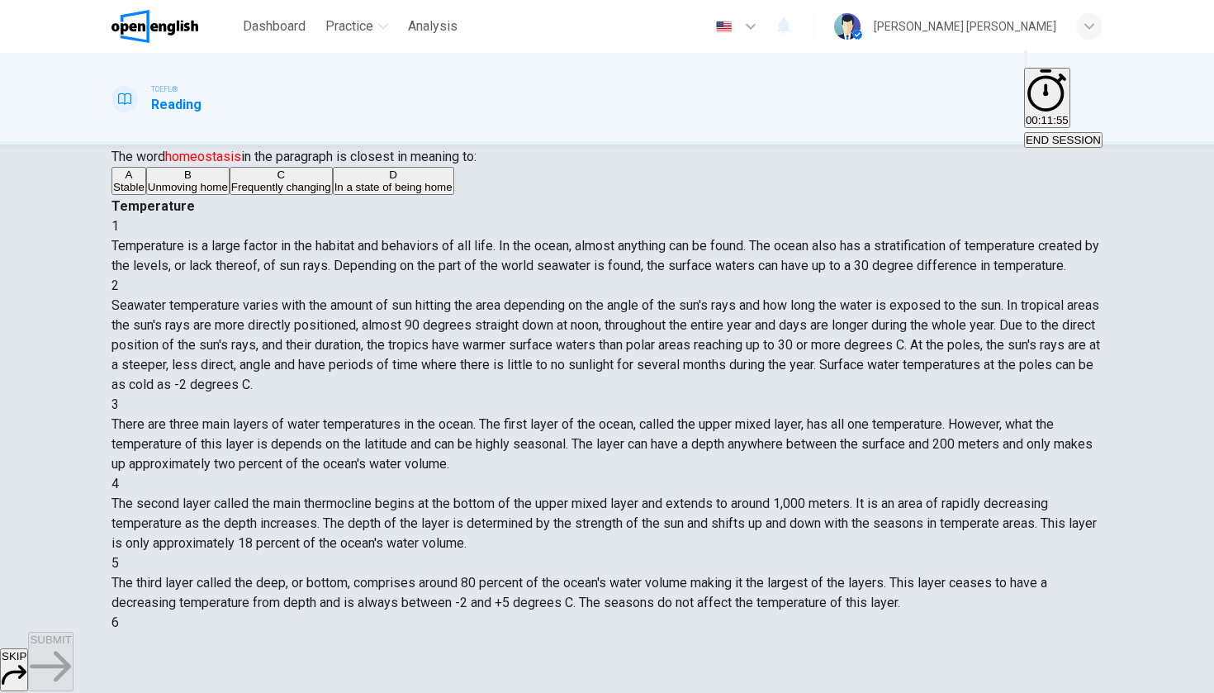
scroll to position [88, 0]
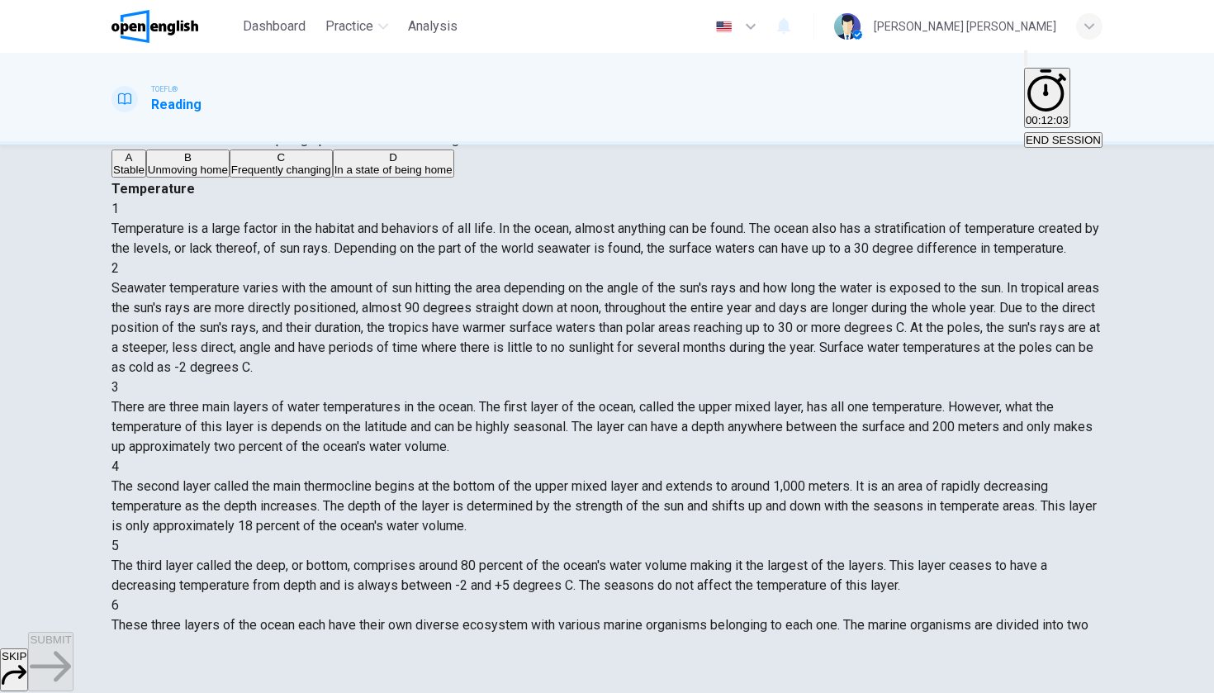
click at [145, 164] on div "A" at bounding box center [128, 157] width 31 height 12
click at [71, 453] on span "SUBMIT" at bounding box center [50, 640] width 41 height 12
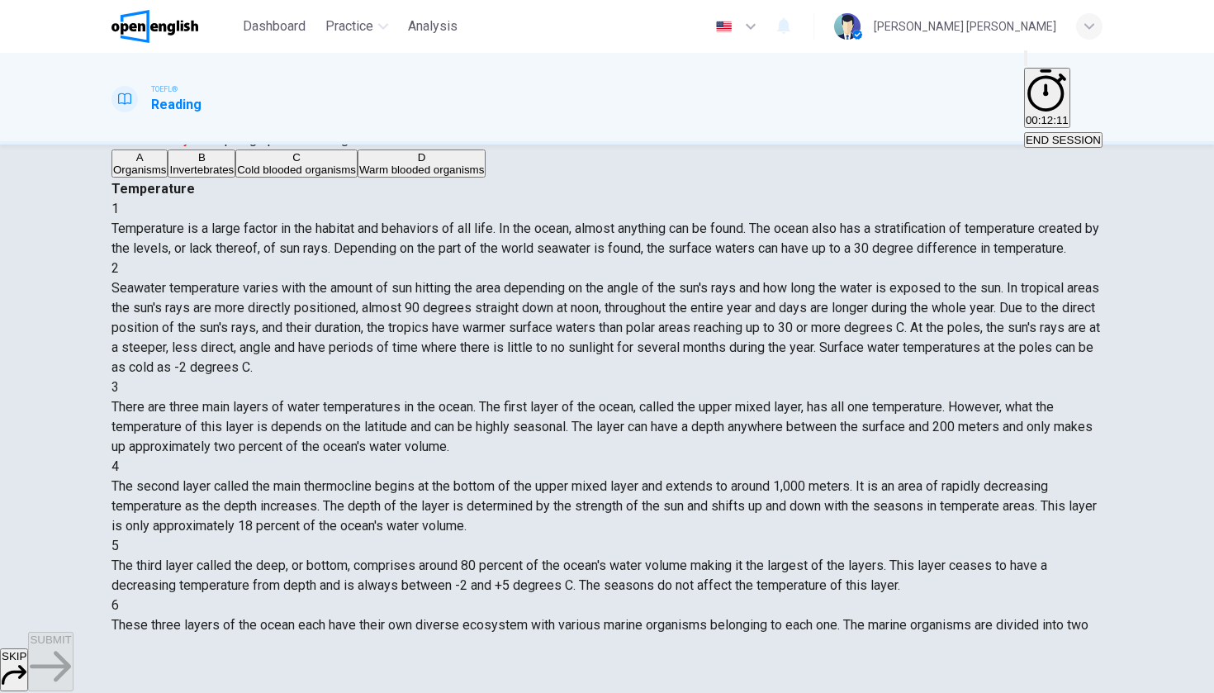
click at [166, 176] on span "Organisms" at bounding box center [139, 170] width 53 height 12
click at [273, 176] on span "Cold blooded organisms" at bounding box center [296, 170] width 119 height 12
click at [71, 453] on span "SUBMIT" at bounding box center [50, 640] width 41 height 12
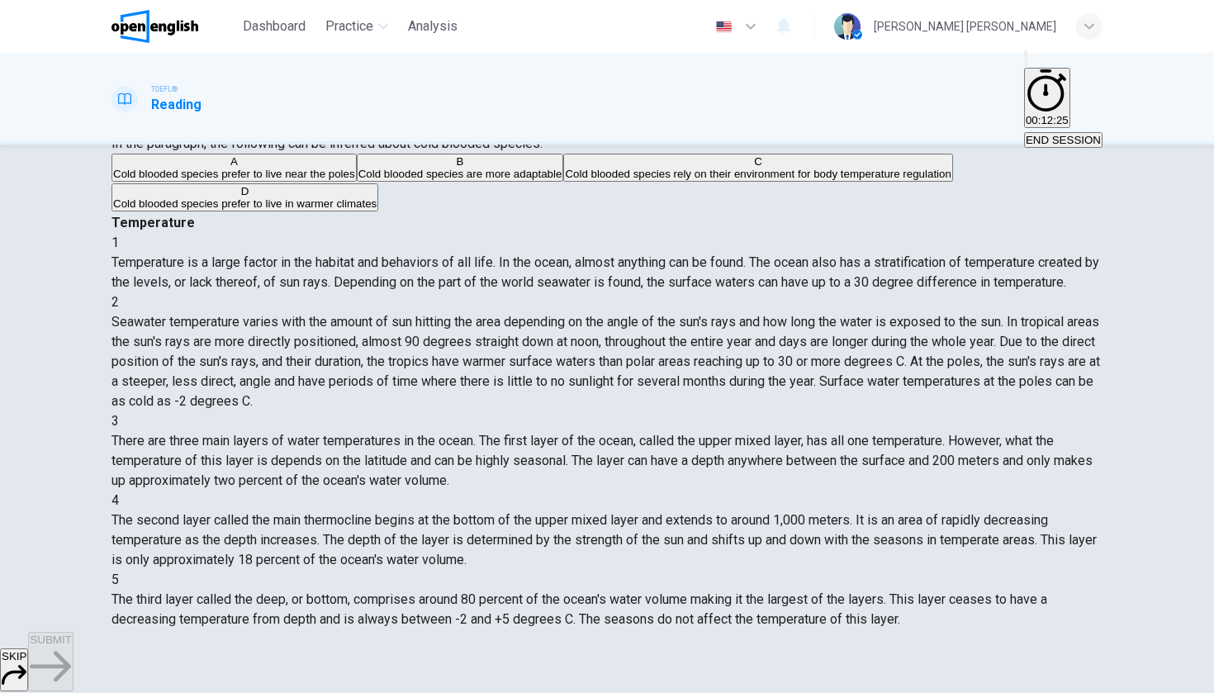
scroll to position [84, 0]
click at [358, 179] on span "Cold blooded species are more adaptable" at bounding box center [460, 173] width 204 height 12
click at [71, 453] on span "SUBMIT" at bounding box center [50, 640] width 41 height 12
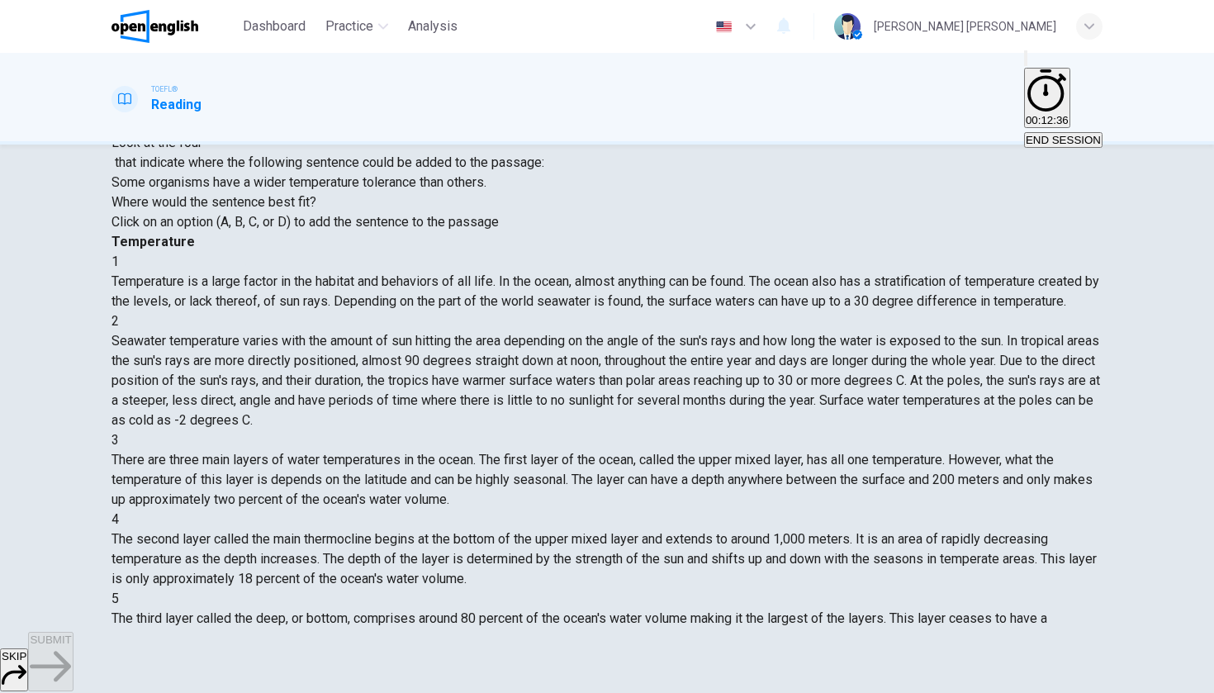
scroll to position [622, 0]
click at [71, 453] on span "SUBMIT" at bounding box center [50, 640] width 41 height 12
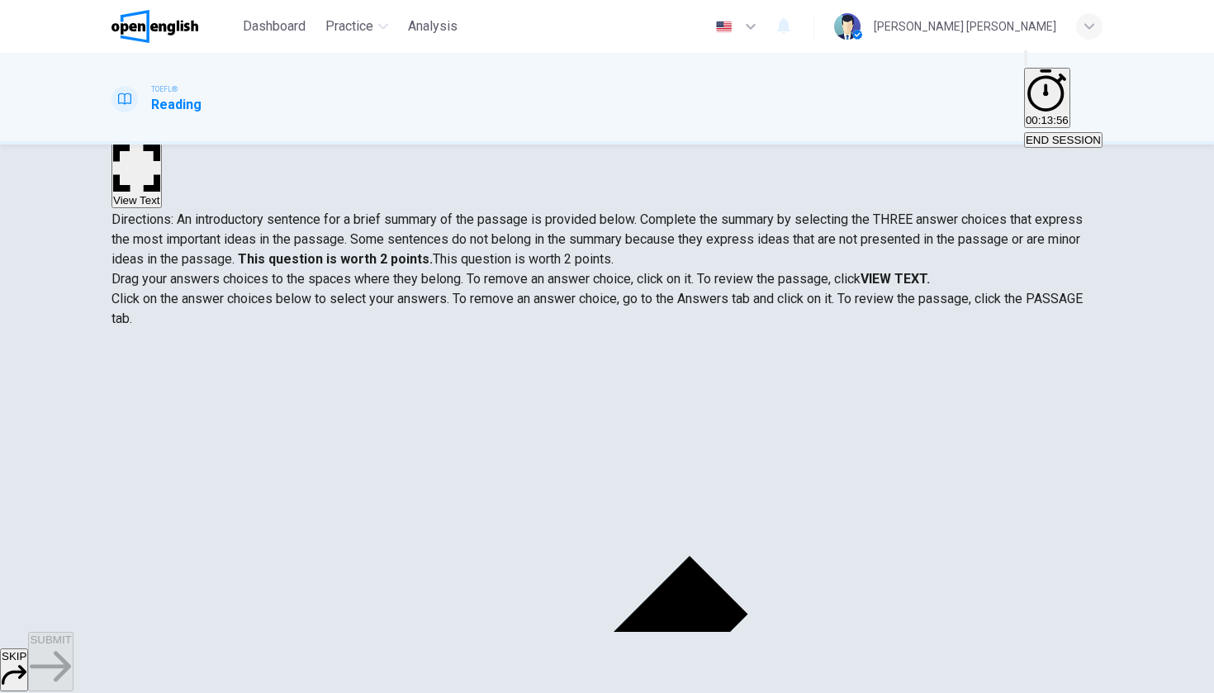
scroll to position [46, 0]
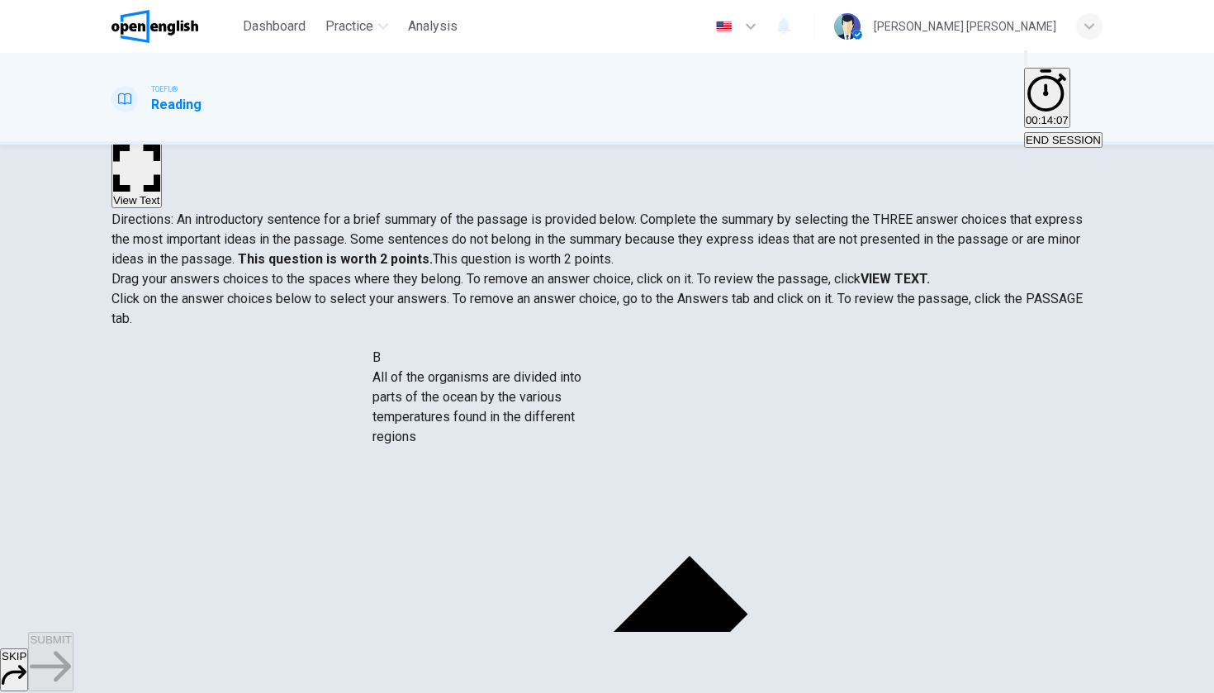
drag, startPoint x: 261, startPoint y: 478, endPoint x: 499, endPoint y: 425, distance: 243.9
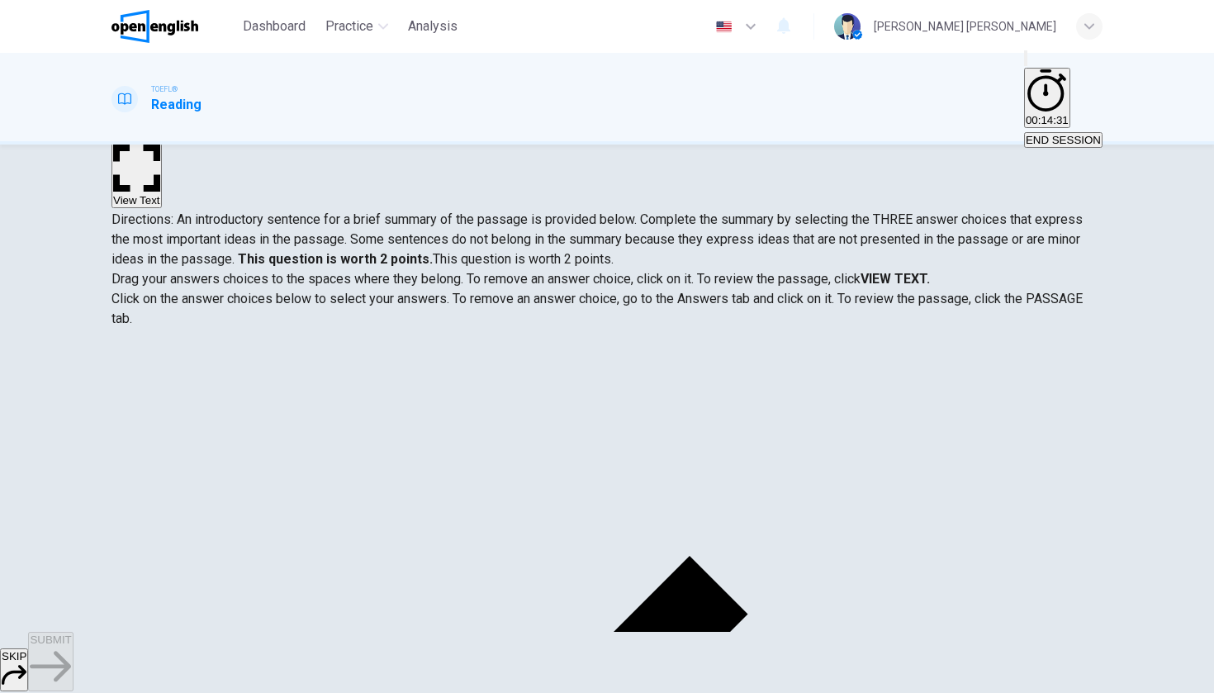
scroll to position [307, 0]
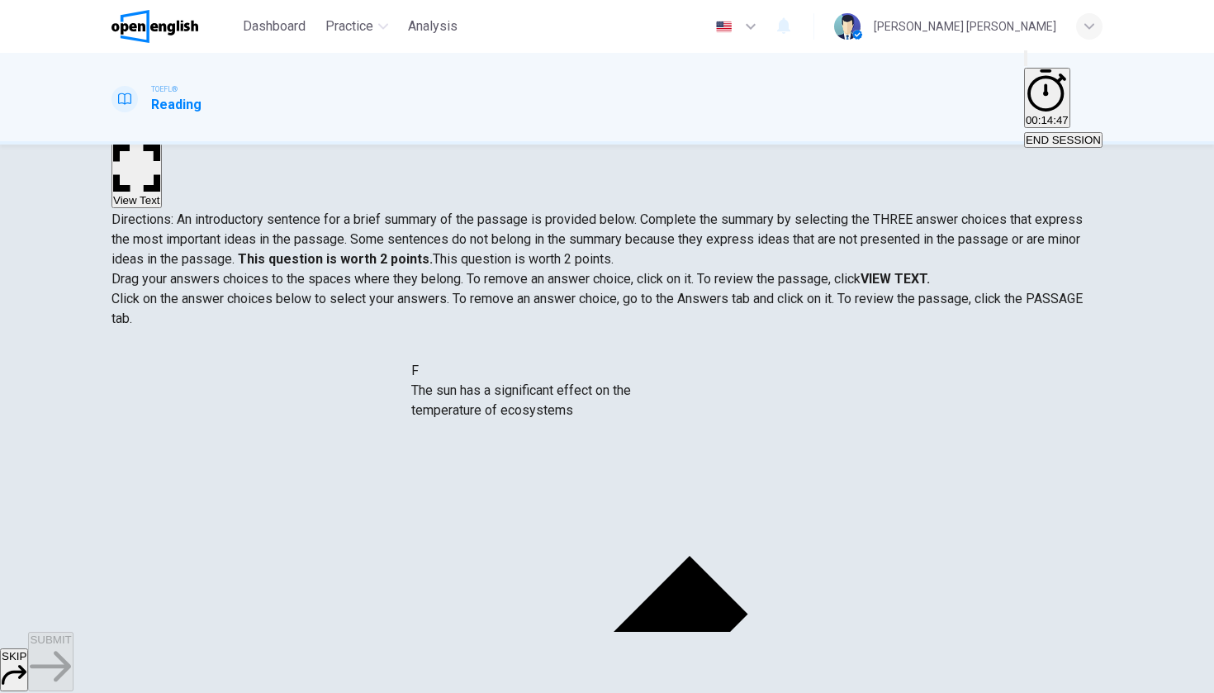
drag, startPoint x: 168, startPoint y: 572, endPoint x: 434, endPoint y: 412, distance: 310.8
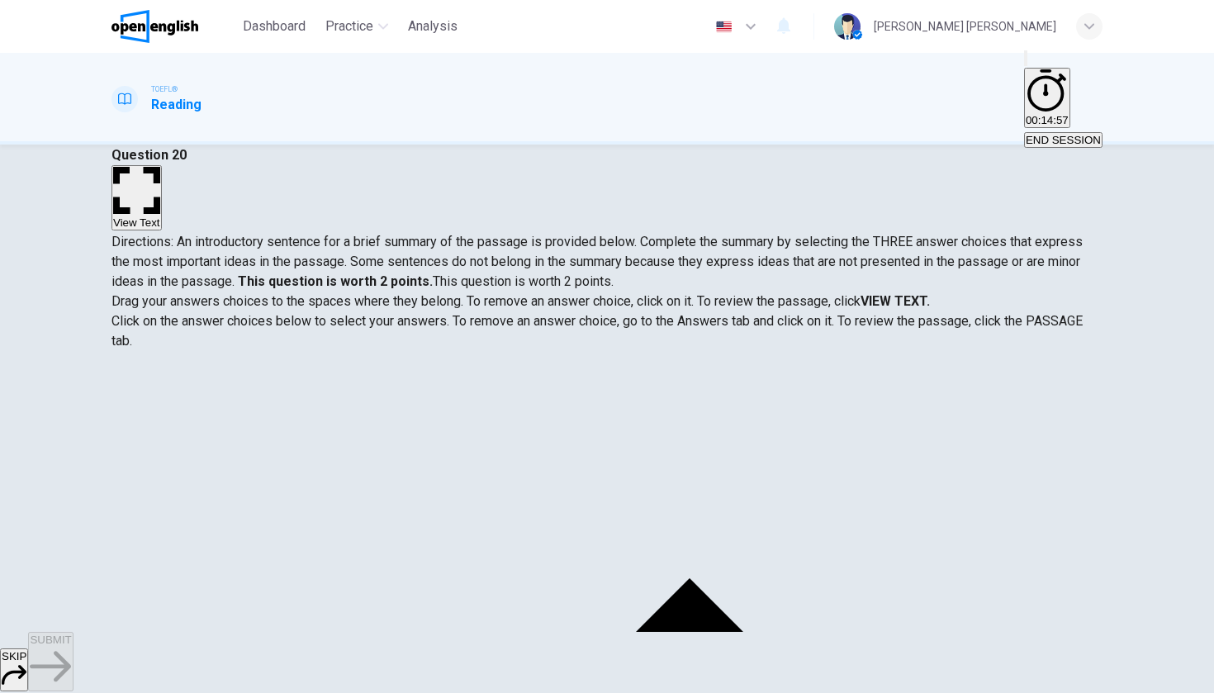
scroll to position [52, 0]
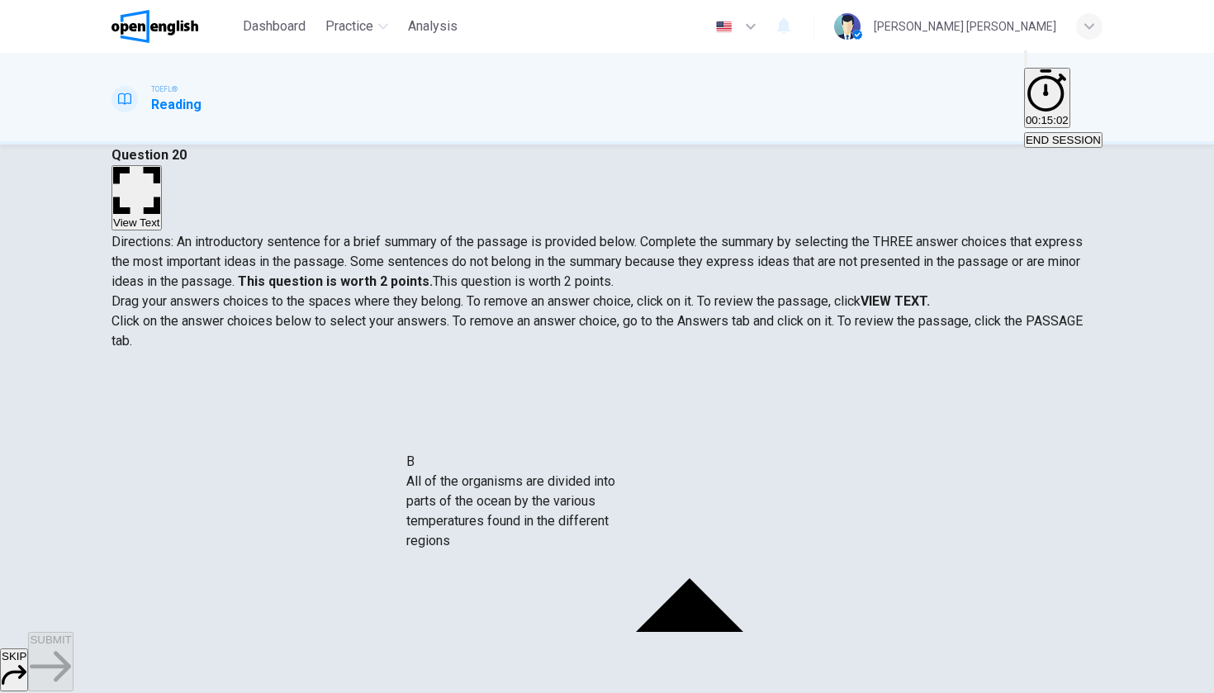
drag, startPoint x: 178, startPoint y: 520, endPoint x: 448, endPoint y: 501, distance: 270.0
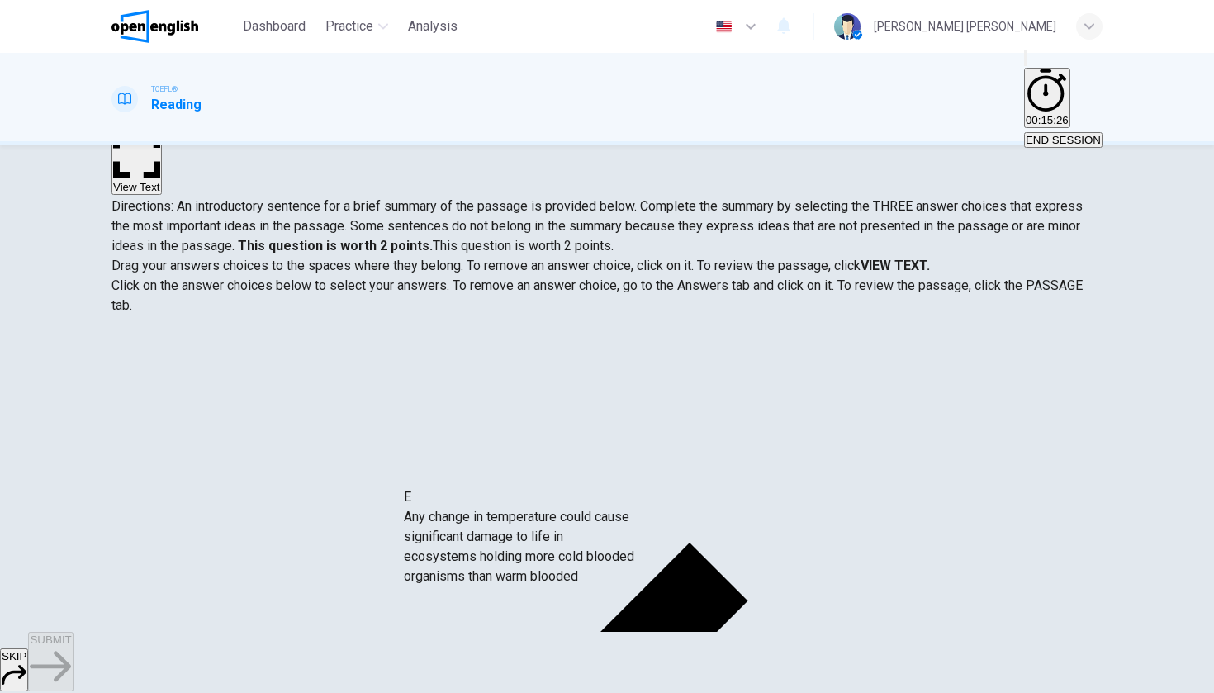
scroll to position [34, 0]
drag, startPoint x: 168, startPoint y: 530, endPoint x: 456, endPoint y: 553, distance: 289.2
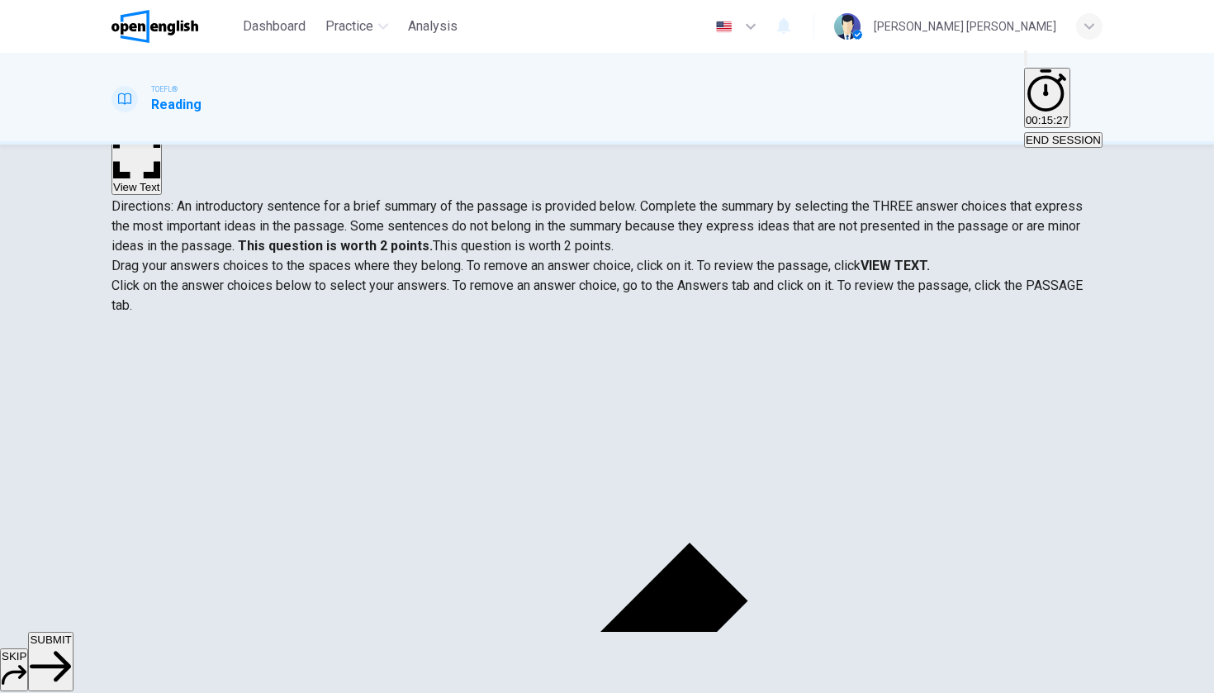
scroll to position [69, 0]
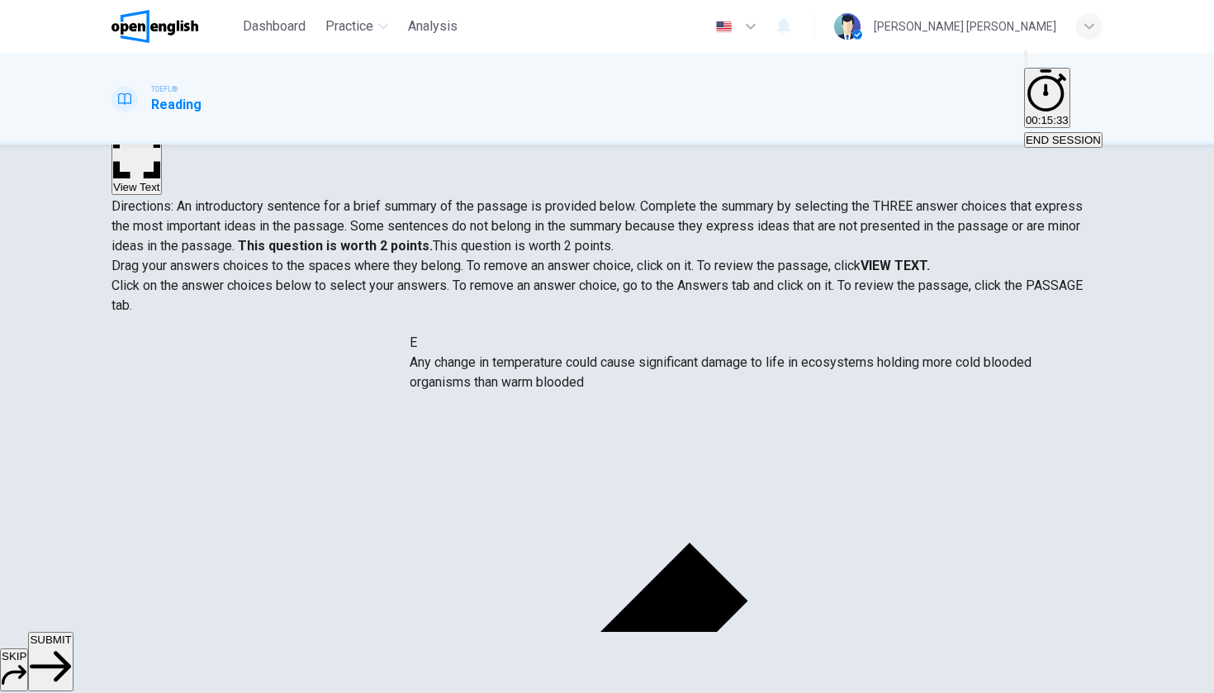
drag, startPoint x: 527, startPoint y: 470, endPoint x: 515, endPoint y: 370, distance: 100.6
drag, startPoint x: 487, startPoint y: 472, endPoint x: 481, endPoint y: 371, distance: 101.0
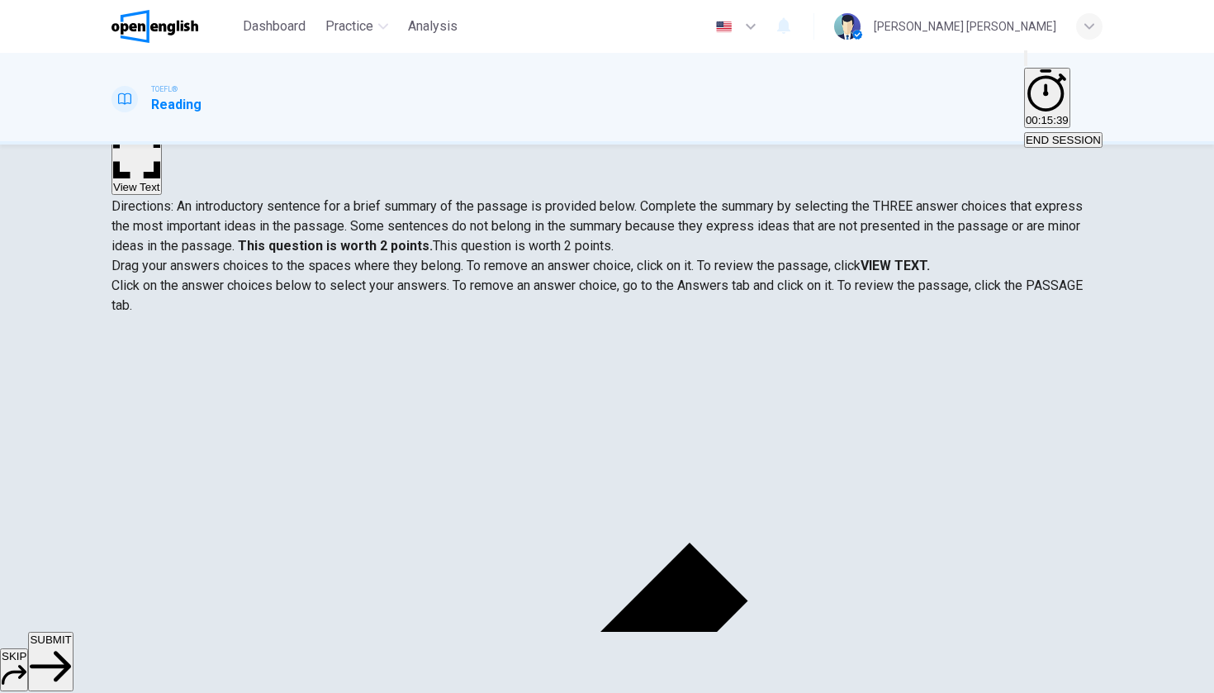
scroll to position [89, 0]
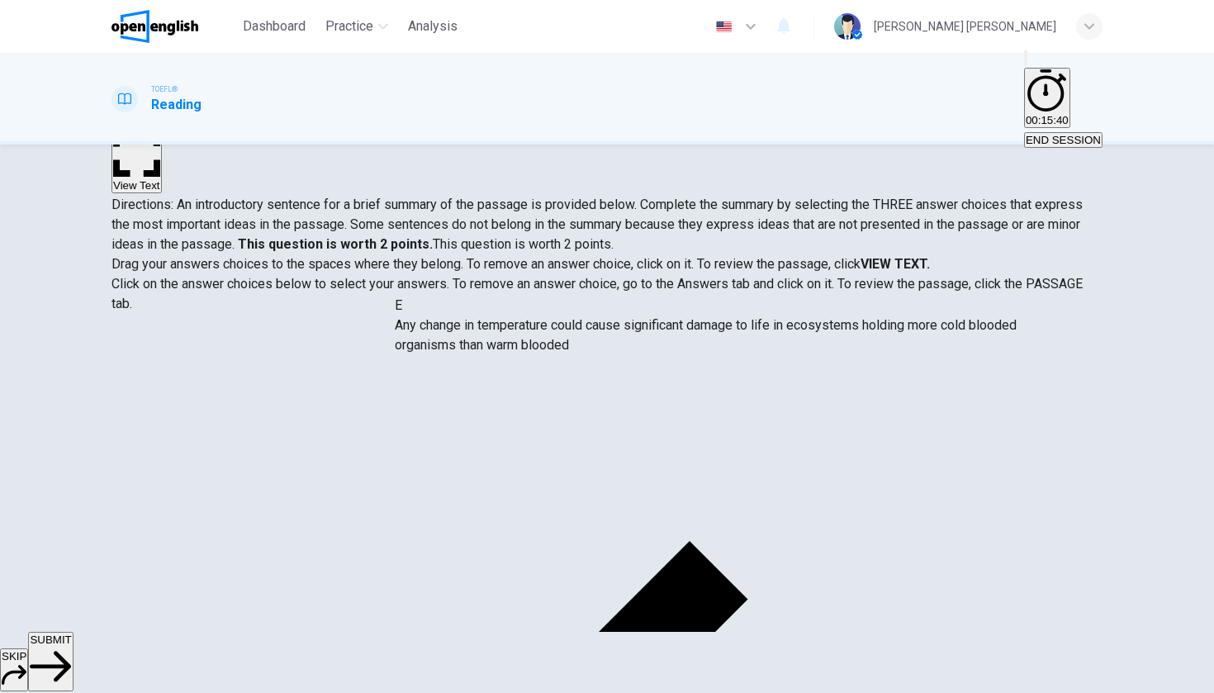
drag, startPoint x: 449, startPoint y: 475, endPoint x: 425, endPoint y: 338, distance: 139.3
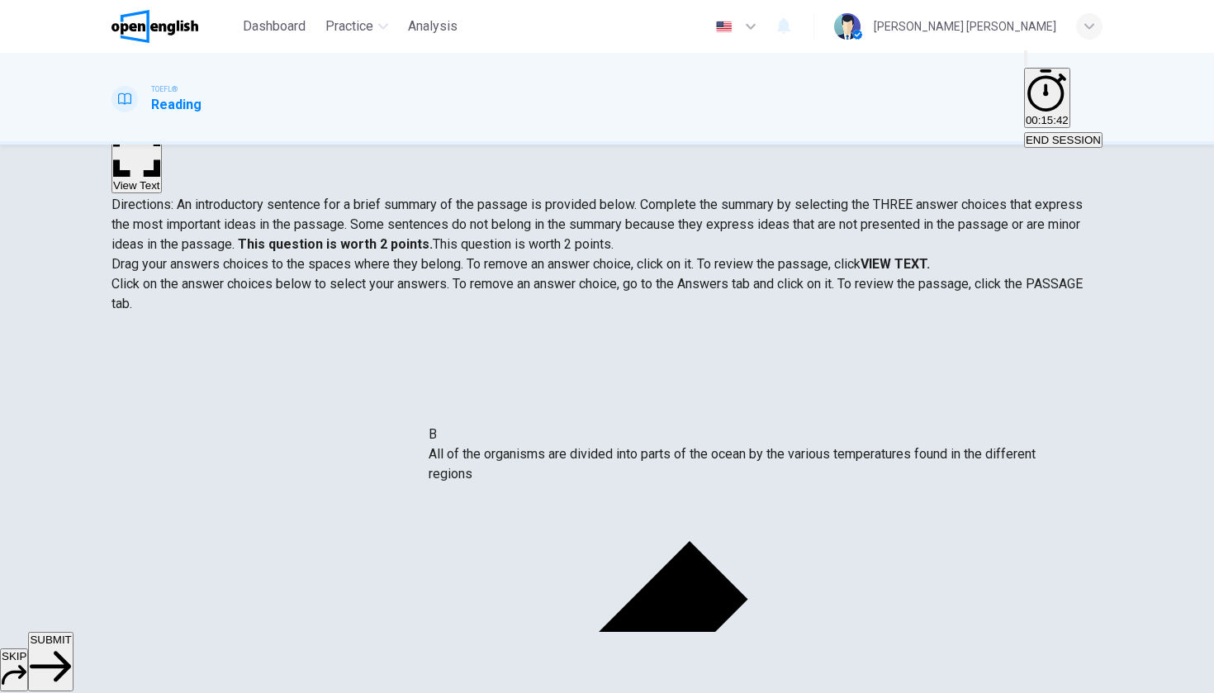
drag, startPoint x: 452, startPoint y: 383, endPoint x: 459, endPoint y: 467, distance: 83.8
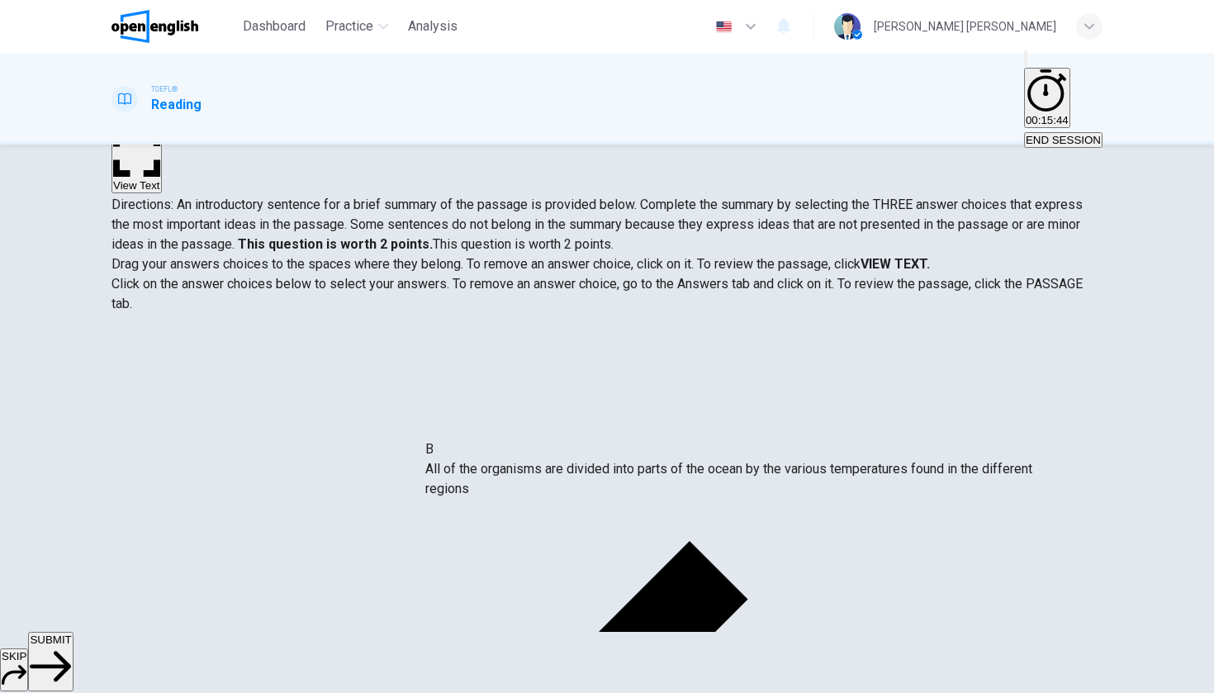
drag, startPoint x: 449, startPoint y: 395, endPoint x: 453, endPoint y: 501, distance: 105.8
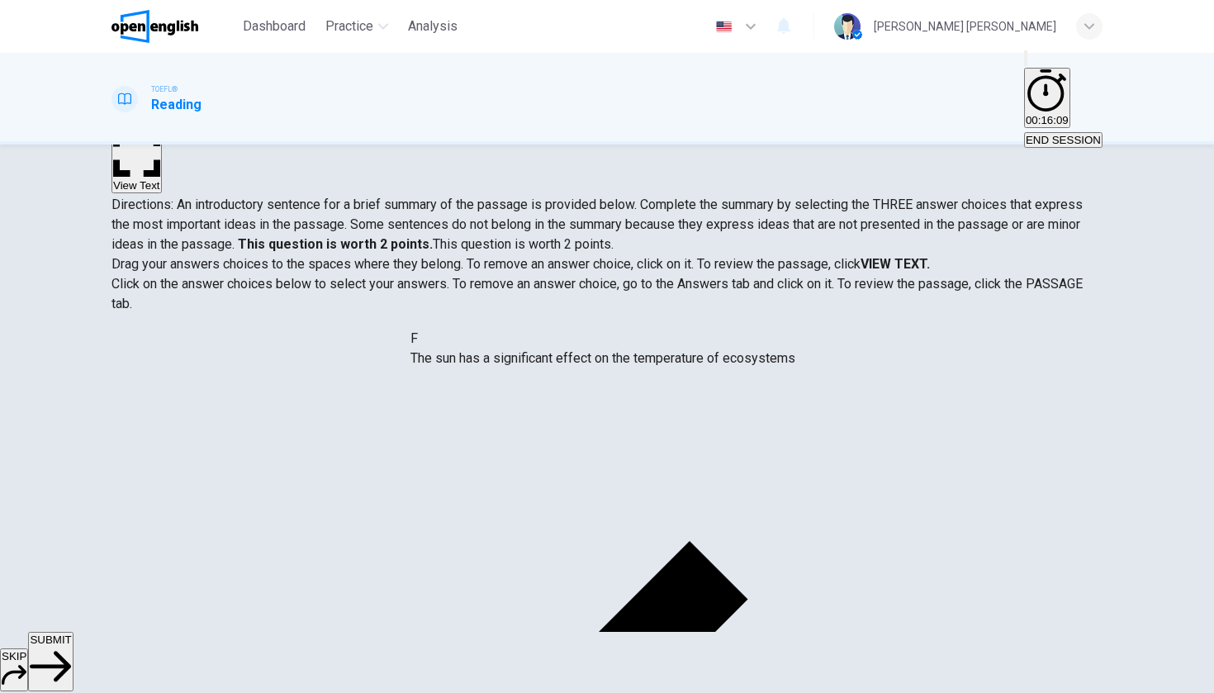
drag, startPoint x: 553, startPoint y: 552, endPoint x: 543, endPoint y: 356, distance: 196.1
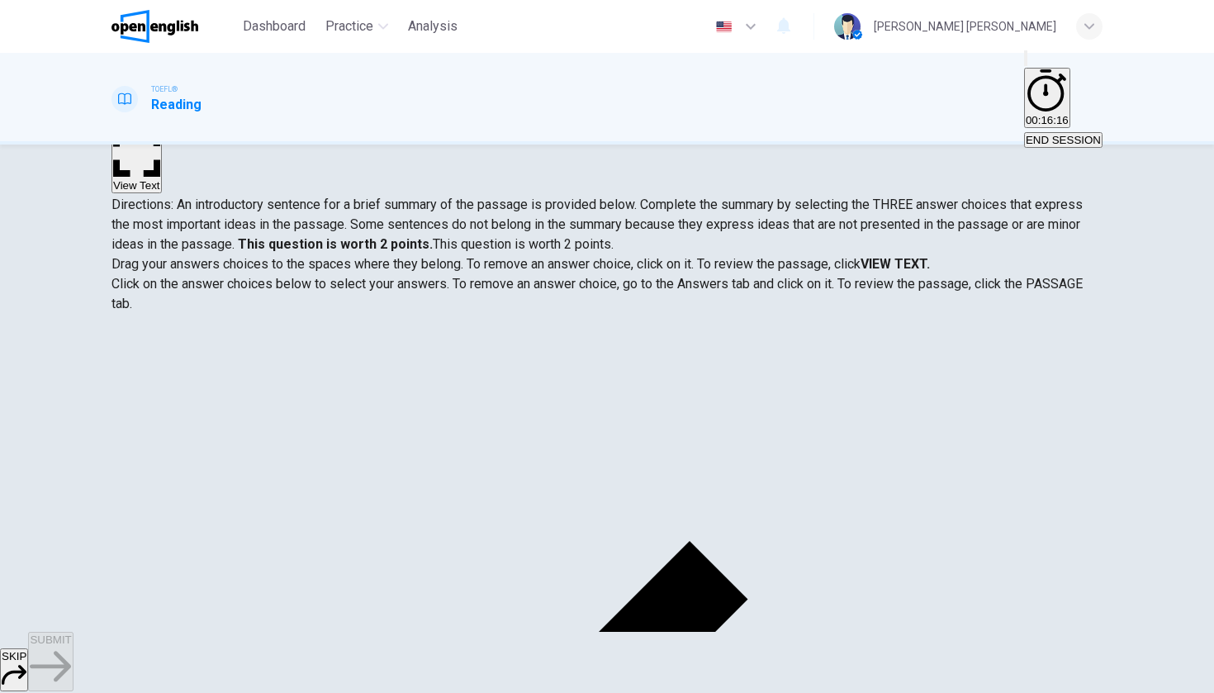
drag, startPoint x: 187, startPoint y: 545, endPoint x: 500, endPoint y: 351, distance: 368.4
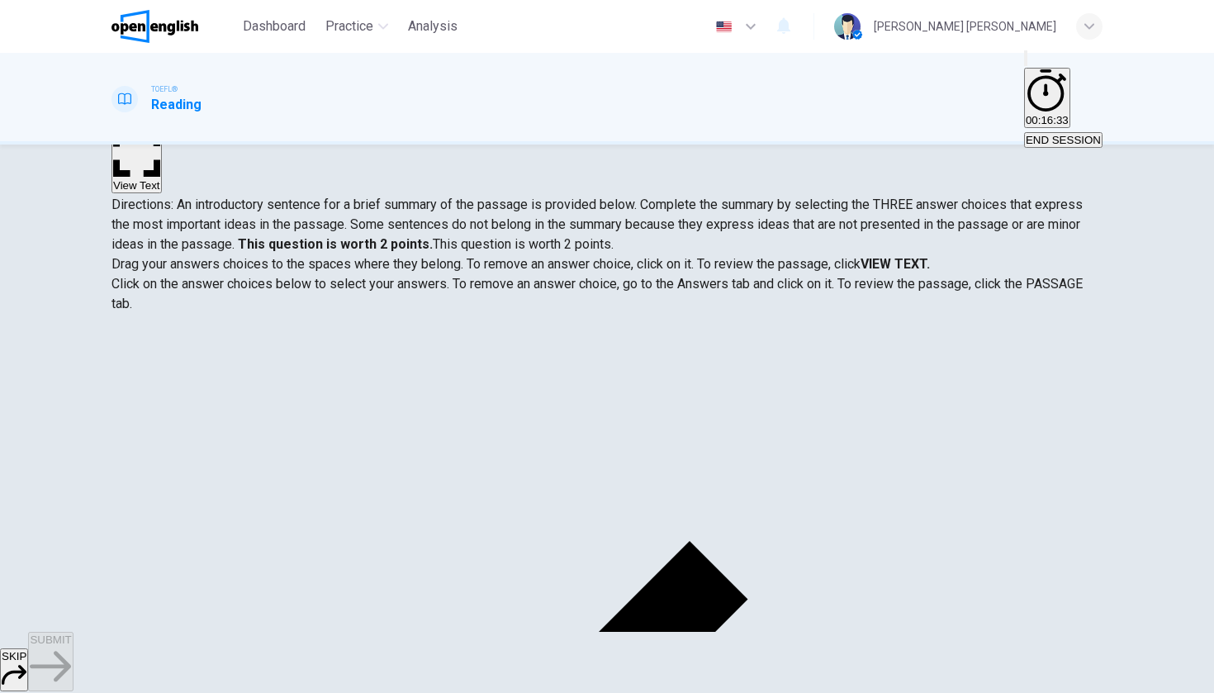
scroll to position [34, 0]
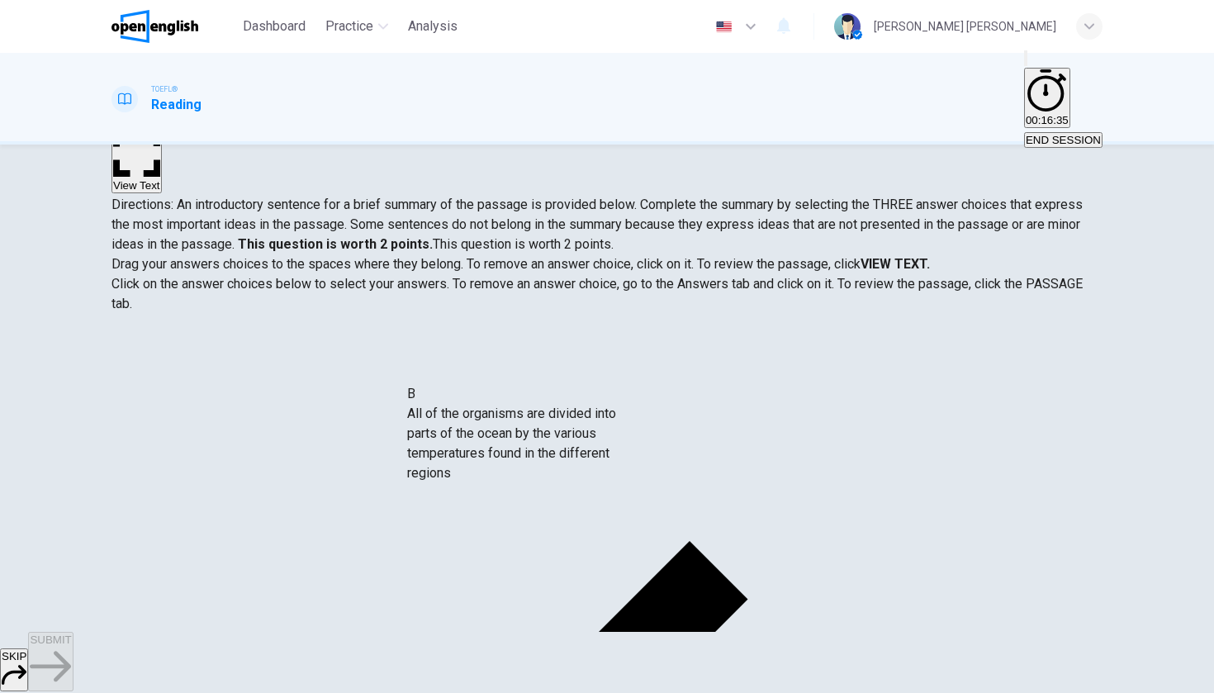
drag, startPoint x: 172, startPoint y: 446, endPoint x: 443, endPoint y: 430, distance: 271.4
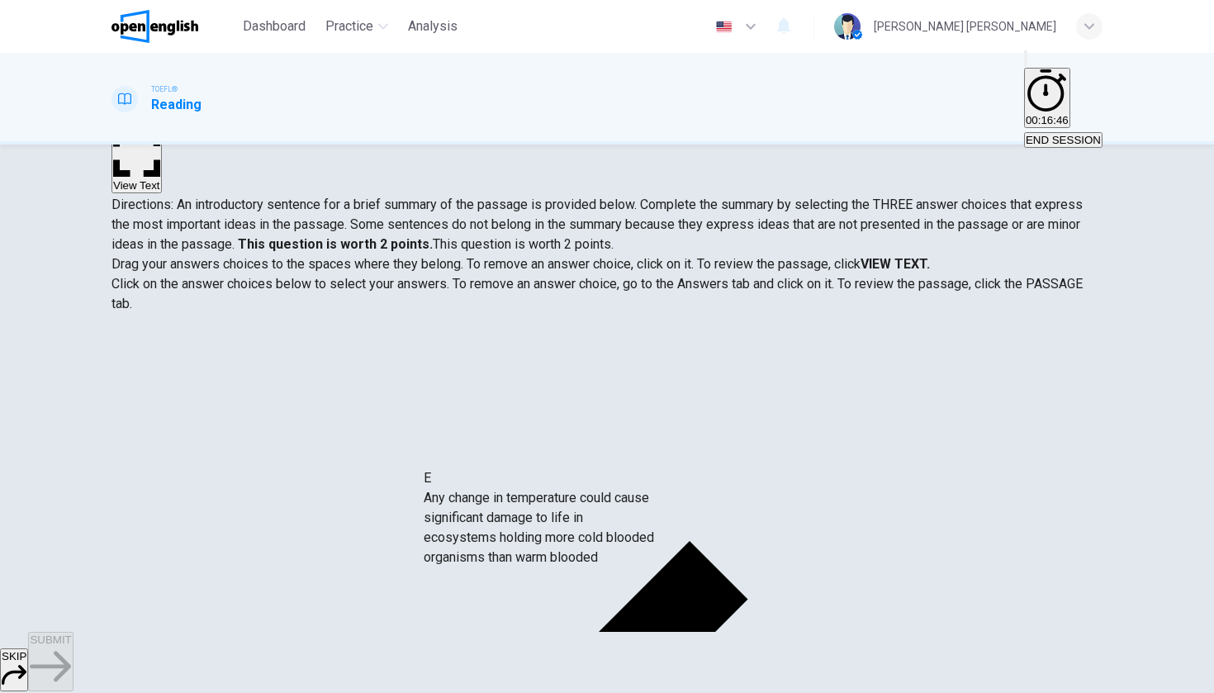
drag, startPoint x: 178, startPoint y: 534, endPoint x: 471, endPoint y: 536, distance: 292.4
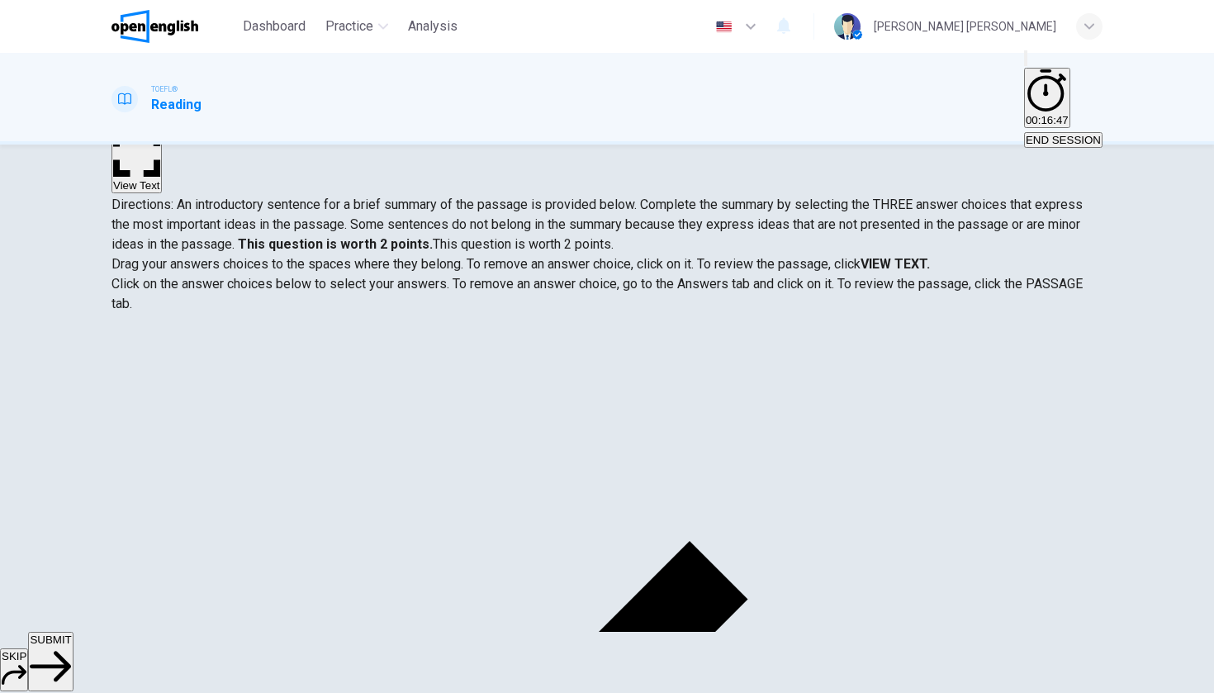
scroll to position [69, 0]
click at [71, 453] on span "SUBMIT" at bounding box center [50, 640] width 41 height 12
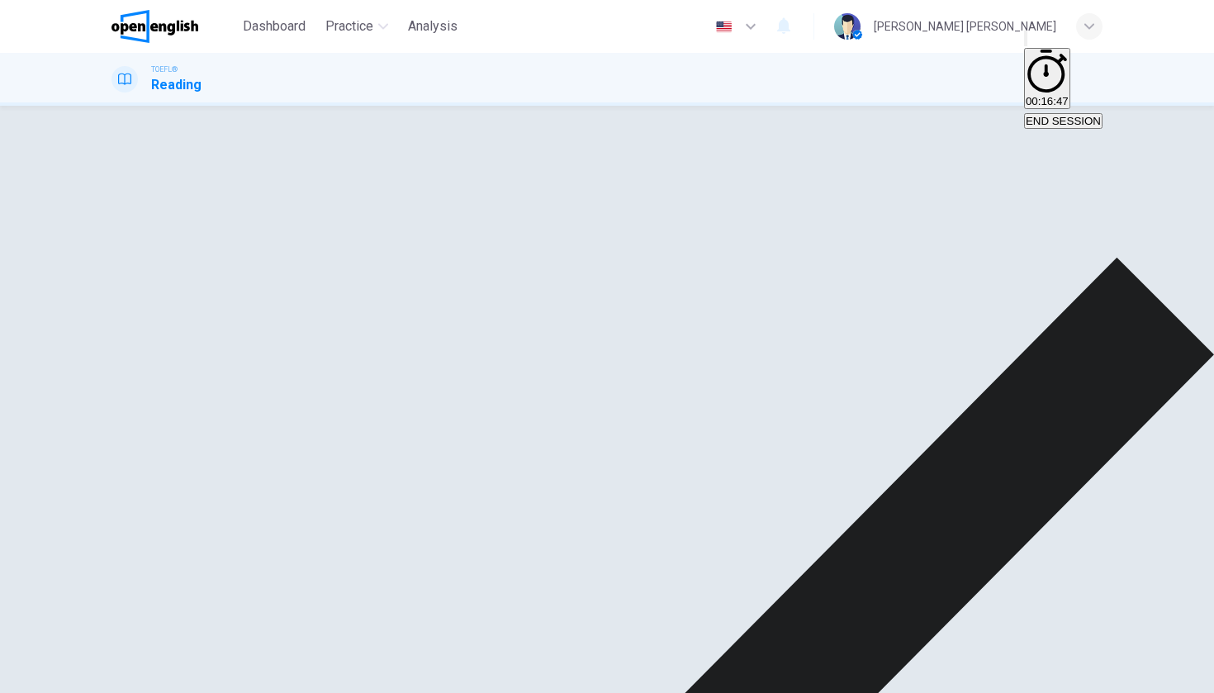
scroll to position [0, 0]
drag, startPoint x: 255, startPoint y: 400, endPoint x: 195, endPoint y: 356, distance: 74.5
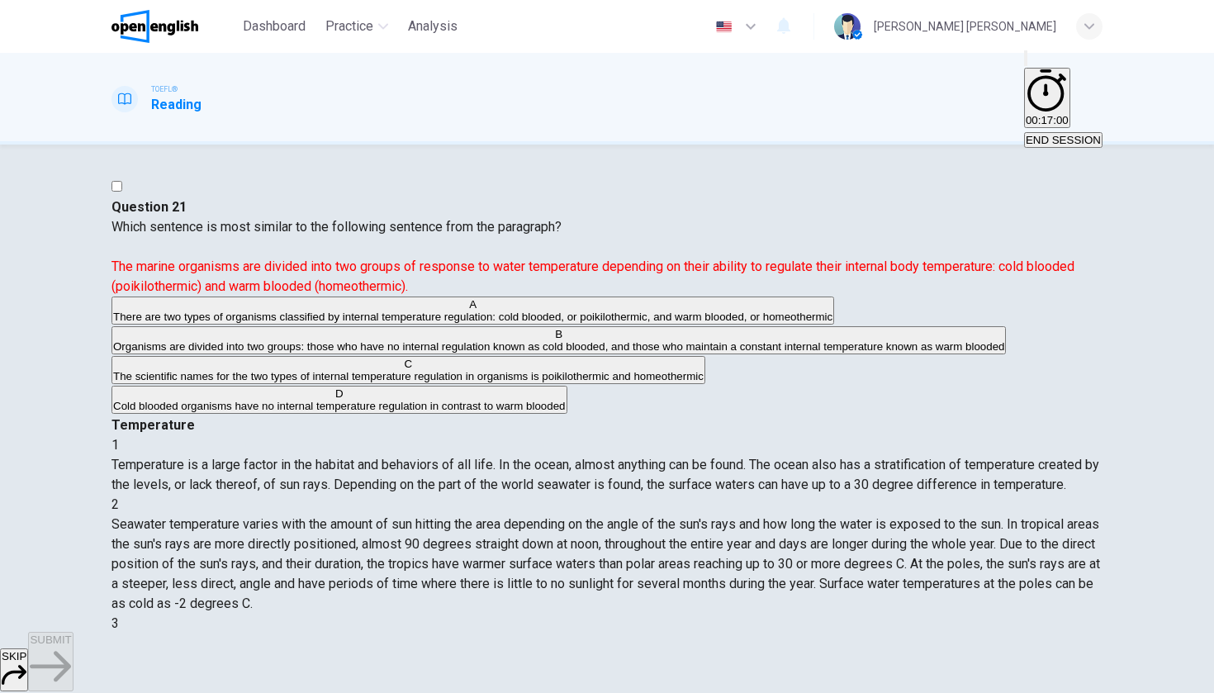
scroll to position [0, 0]
click at [296, 323] on span "There are two types of organisms classified by internal temperature regulation:…" at bounding box center [472, 317] width 719 height 12
click at [71, 453] on span "SUBMIT" at bounding box center [50, 640] width 41 height 12
click at [73, 453] on button "SUBMIT" at bounding box center [50, 661] width 45 height 59
